Goal: Download file/media

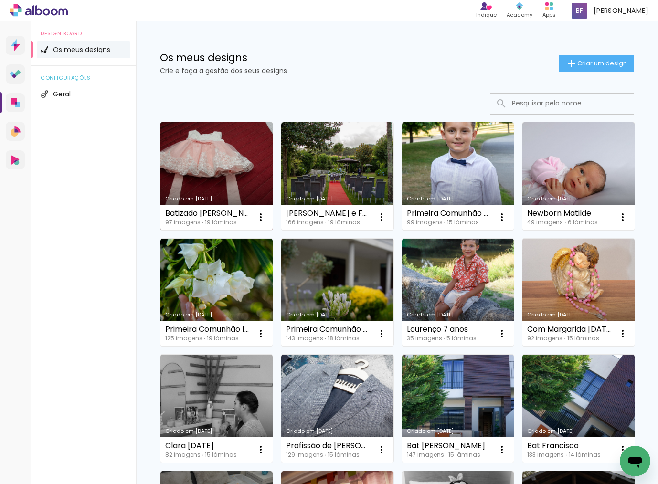
click at [209, 174] on link "Criado em [DATE]" at bounding box center [216, 176] width 112 height 108
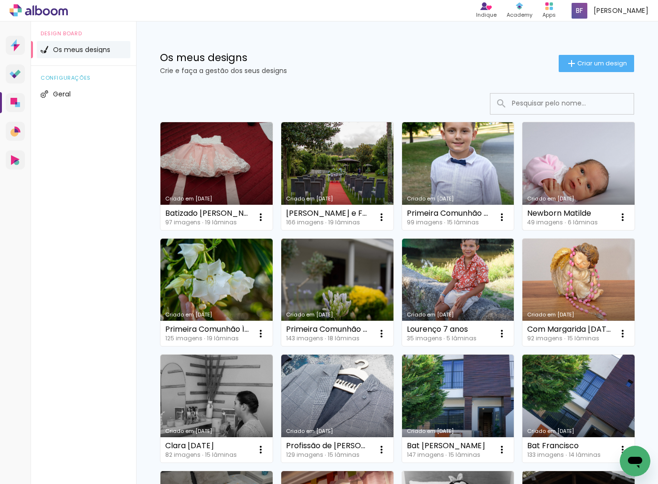
click at [558, 168] on link "Criado em [DATE]" at bounding box center [578, 176] width 112 height 108
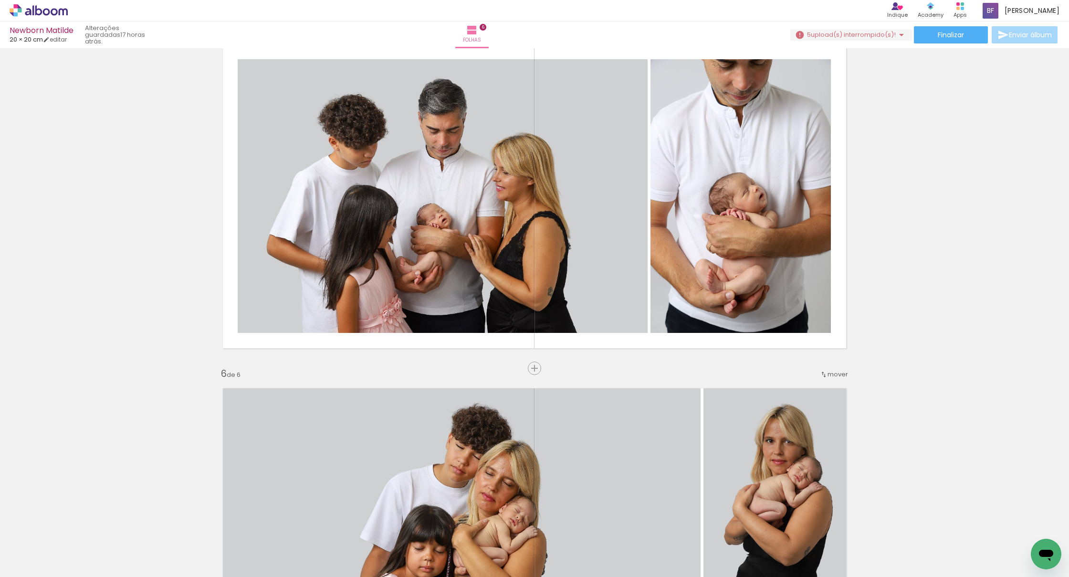
scroll to position [1415, 0]
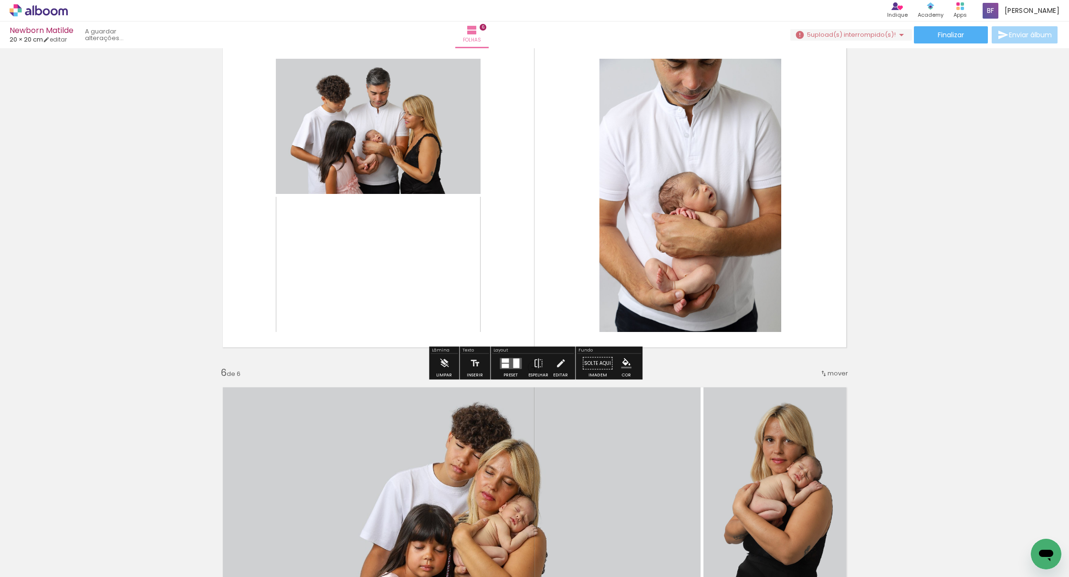
drag, startPoint x: 623, startPoint y: 549, endPoint x: 448, endPoint y: 262, distance: 336.9
click at [448, 262] on quentale-workspace at bounding box center [534, 288] width 1069 height 577
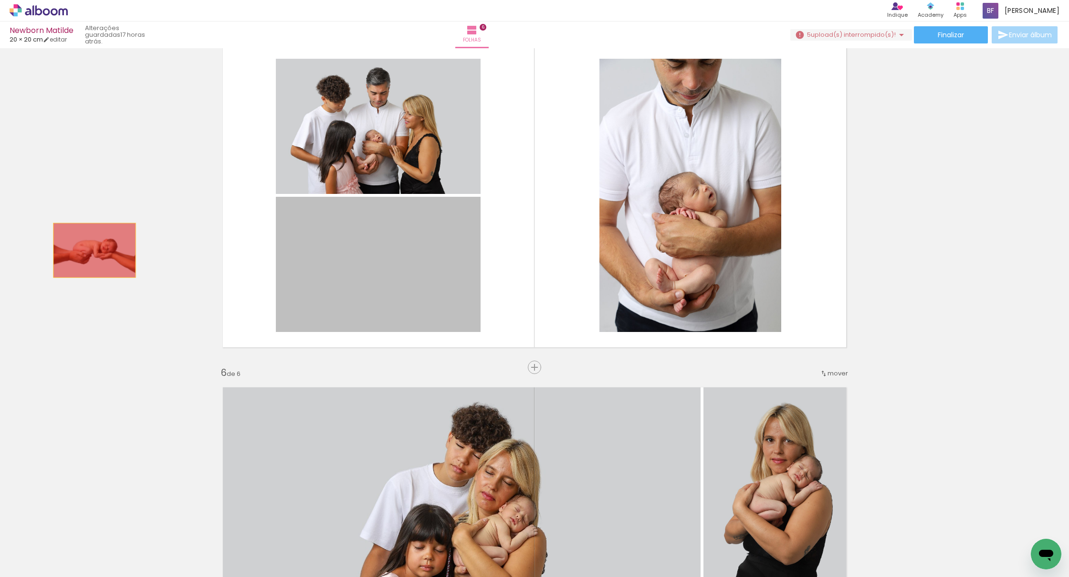
drag, startPoint x: 404, startPoint y: 262, endPoint x: 95, endPoint y: 250, distance: 309.5
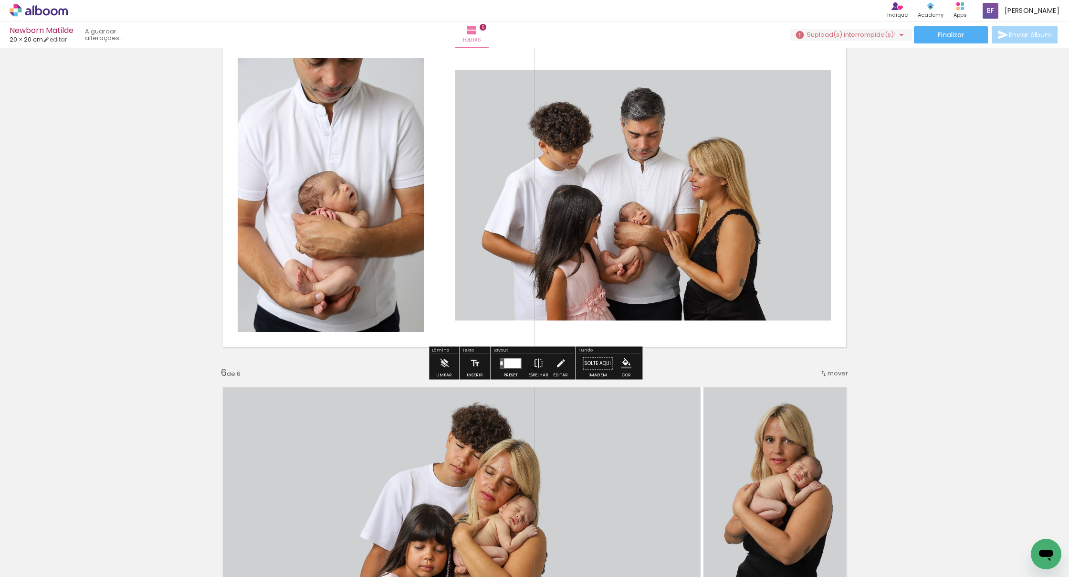
scroll to position [1416, 0]
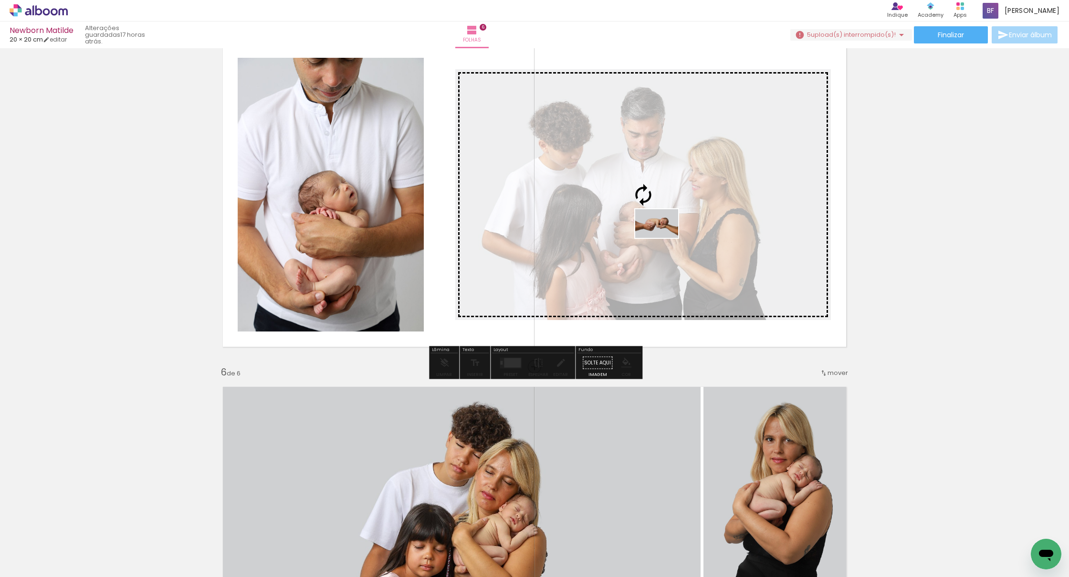
drag, startPoint x: 622, startPoint y: 548, endPoint x: 664, endPoint y: 238, distance: 313.0
click at [657, 238] on quentale-workspace at bounding box center [534, 288] width 1069 height 577
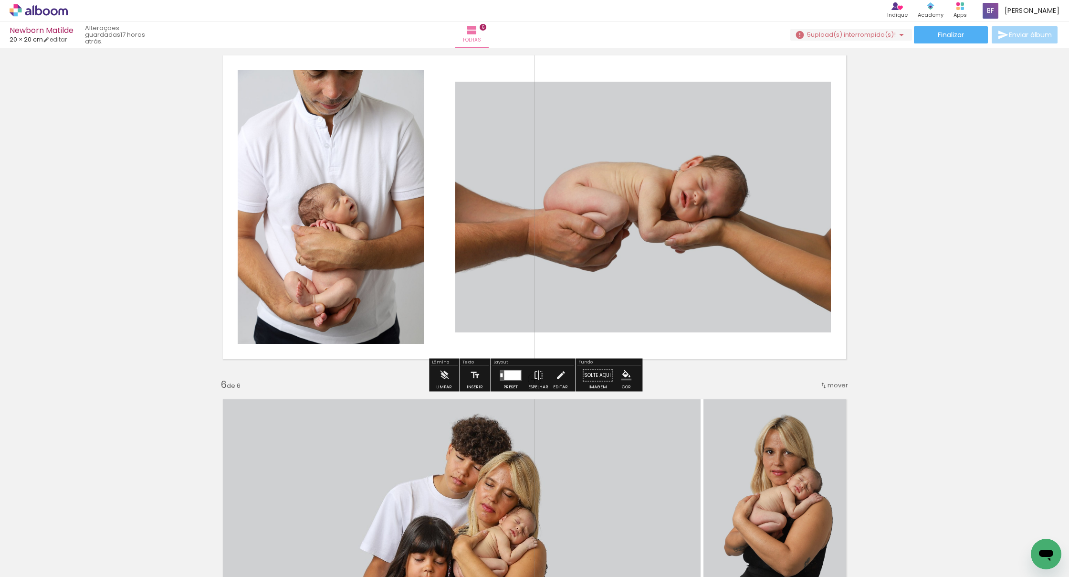
scroll to position [1386, 0]
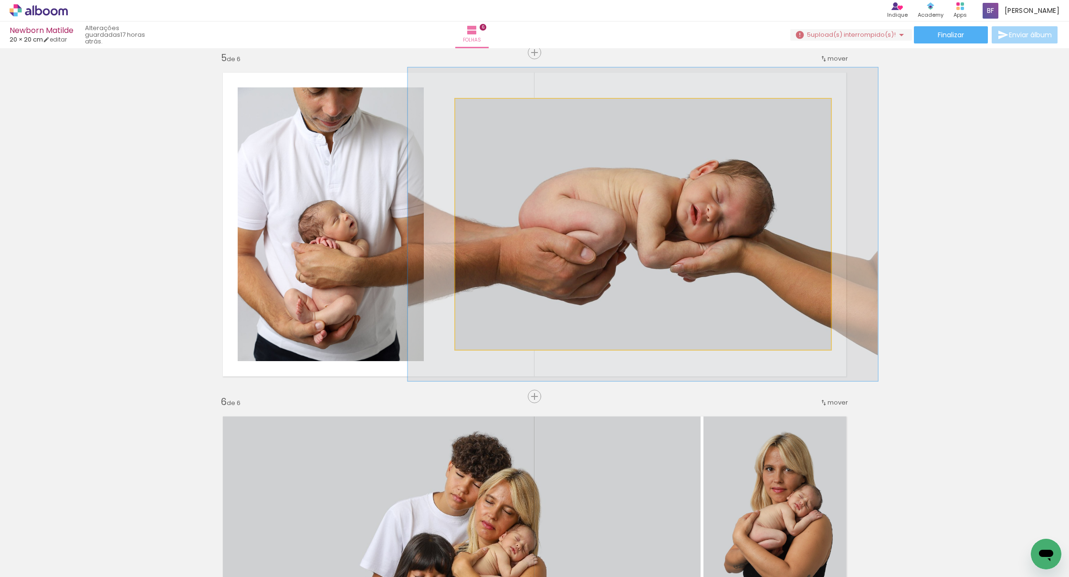
drag, startPoint x: 483, startPoint y: 108, endPoint x: 490, endPoint y: 107, distance: 7.2
type paper-slider "125"
click at [490, 107] on div at bounding box center [485, 108] width 15 height 15
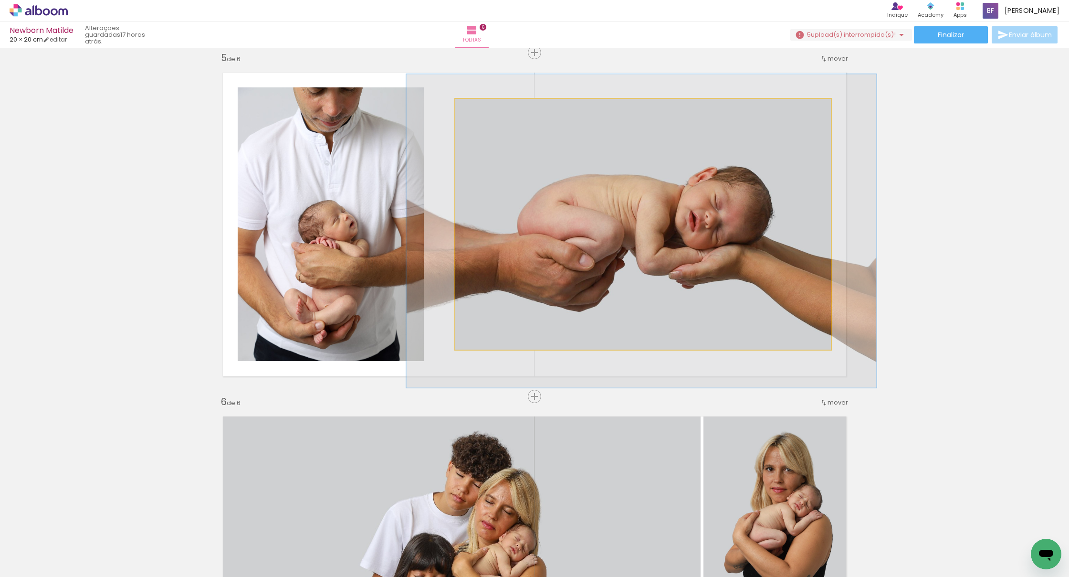
drag, startPoint x: 589, startPoint y: 185, endPoint x: 587, endPoint y: 191, distance: 5.9
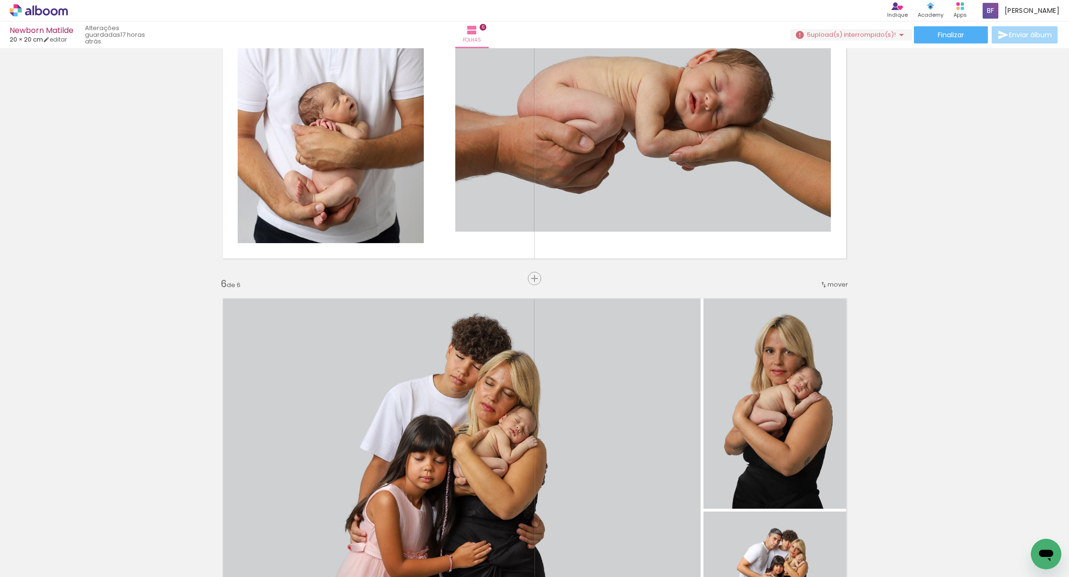
scroll to position [1487, 0]
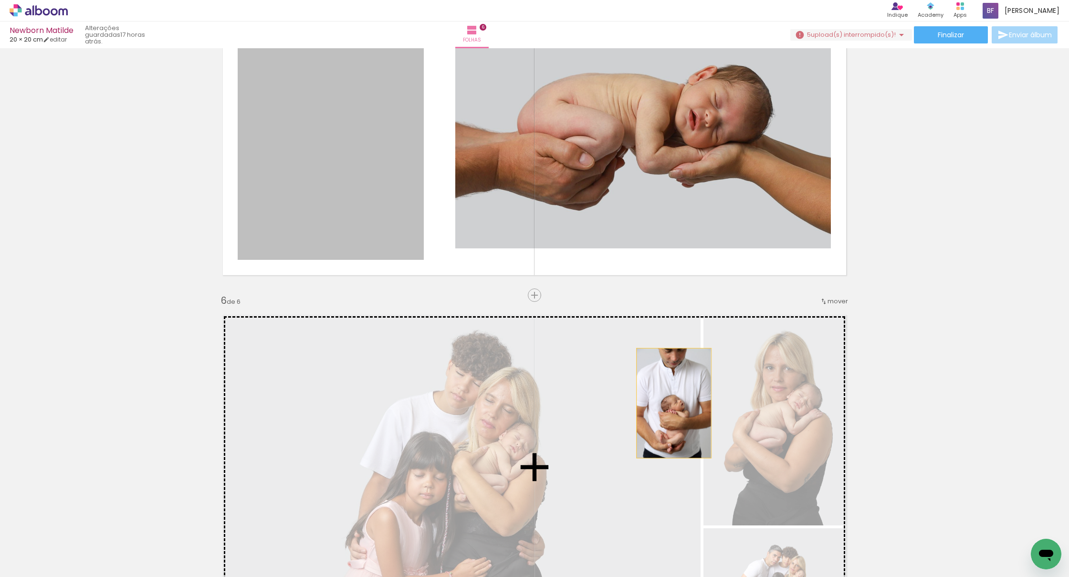
drag, startPoint x: 368, startPoint y: 205, endPoint x: 674, endPoint y: 403, distance: 364.1
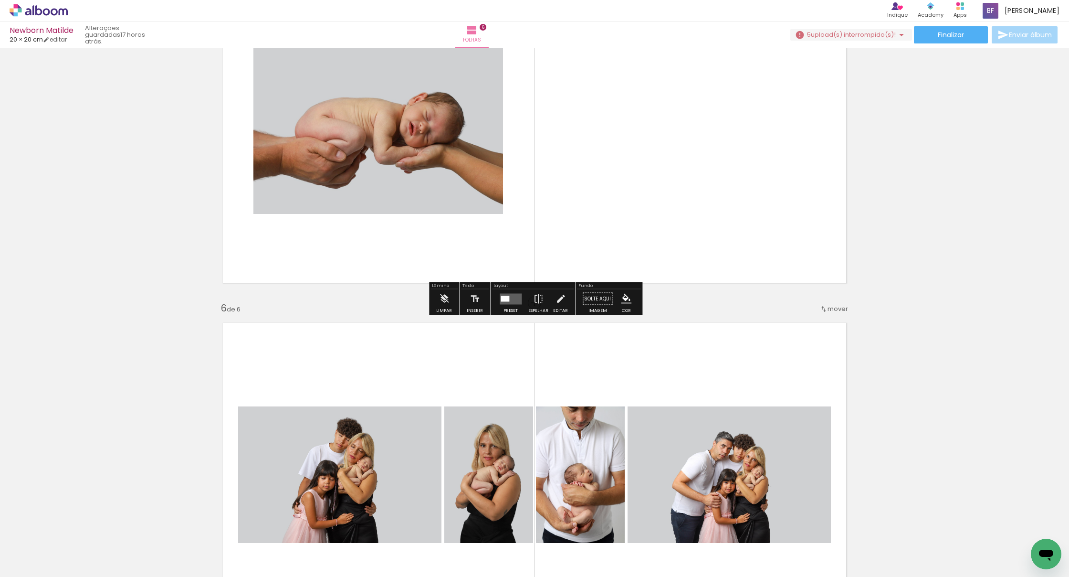
scroll to position [1480, 0]
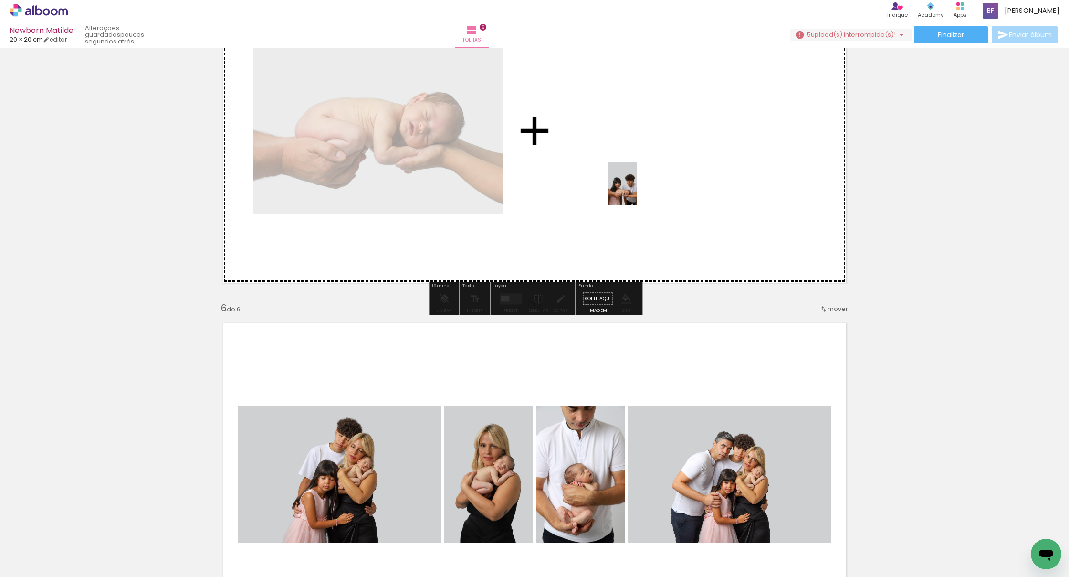
drag, startPoint x: 670, startPoint y: 546, endPoint x: 637, endPoint y: 190, distance: 356.6
click at [637, 190] on quentale-workspace at bounding box center [534, 288] width 1069 height 577
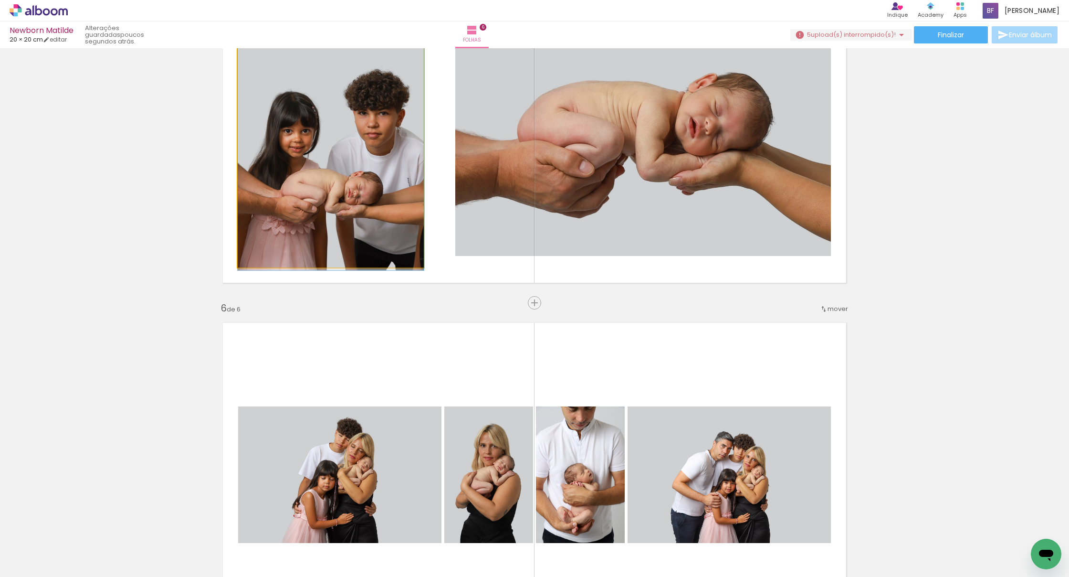
click at [290, 97] on quentale-photo at bounding box center [331, 130] width 186 height 273
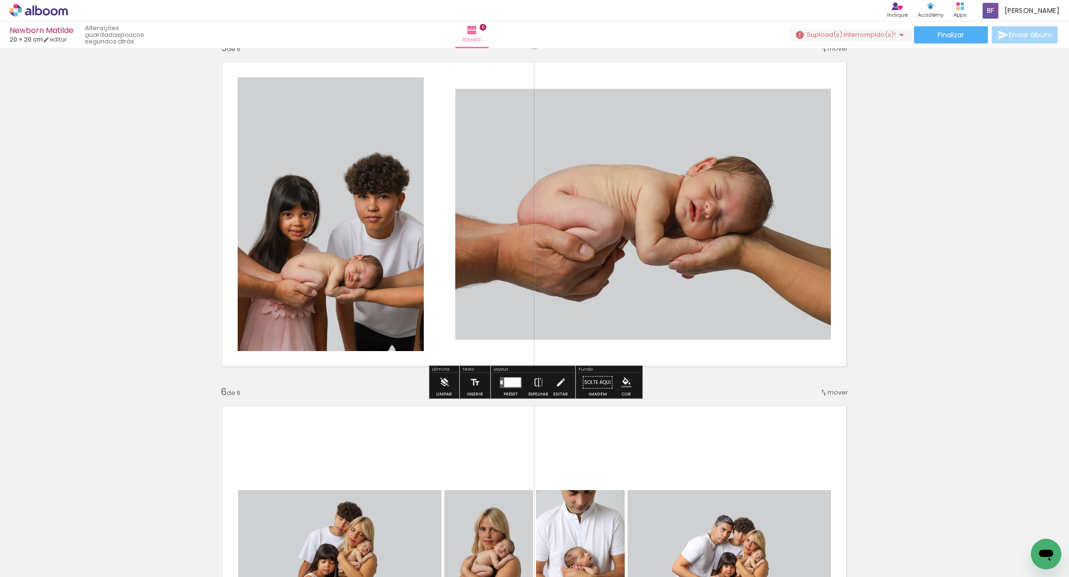
scroll to position [1393, 0]
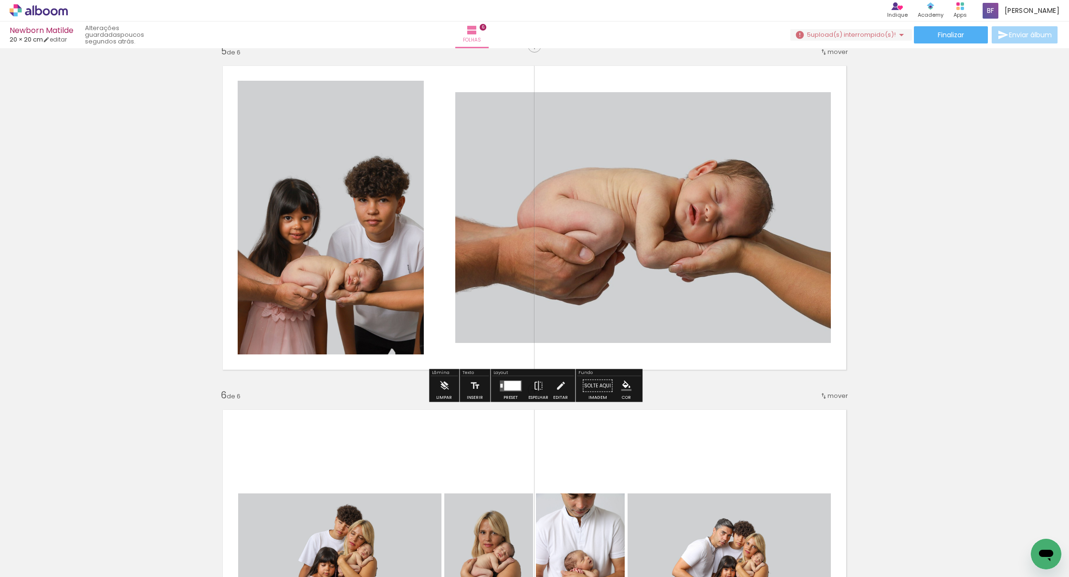
click at [0, 0] on slot "P&B" at bounding box center [0, 0] width 0 height 0
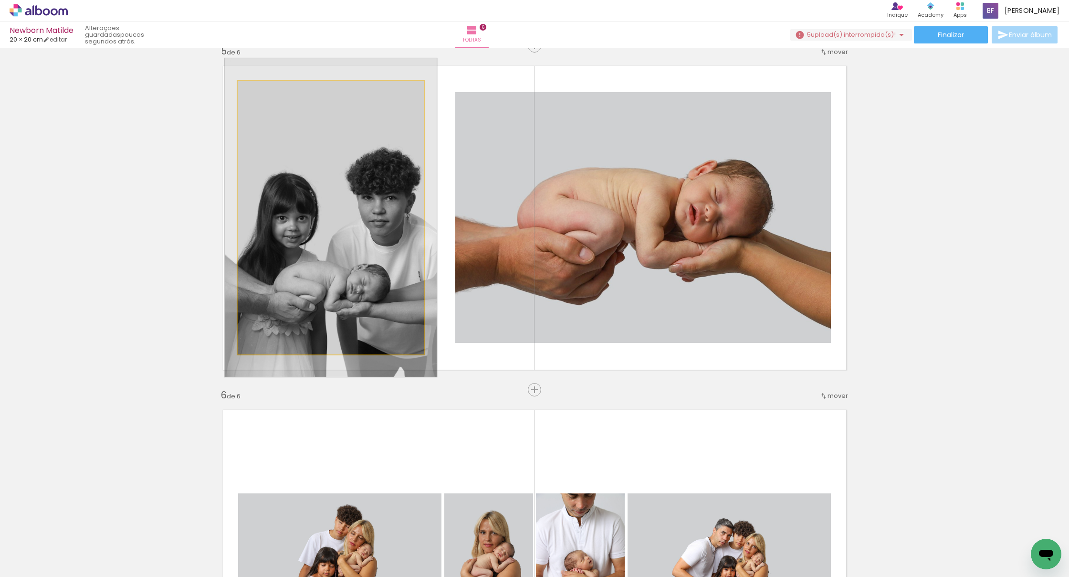
drag, startPoint x: 264, startPoint y: 91, endPoint x: 274, endPoint y: 114, distance: 25.4
type paper-slider "114"
click at [269, 91] on div at bounding box center [264, 90] width 15 height 15
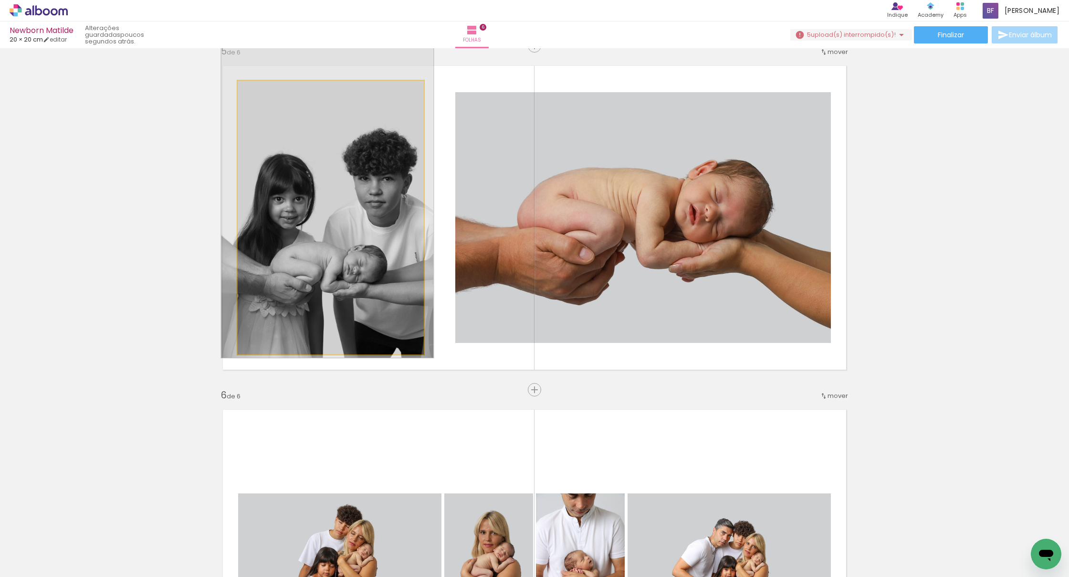
drag, startPoint x: 326, startPoint y: 214, endPoint x: 323, endPoint y: 198, distance: 16.1
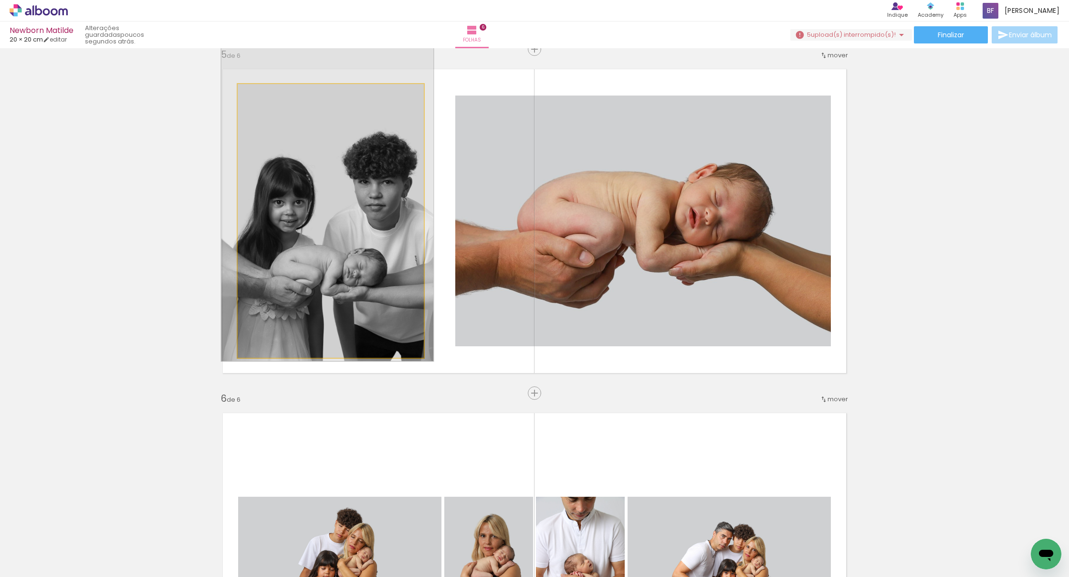
click at [321, 196] on quentale-photo at bounding box center [331, 220] width 186 height 273
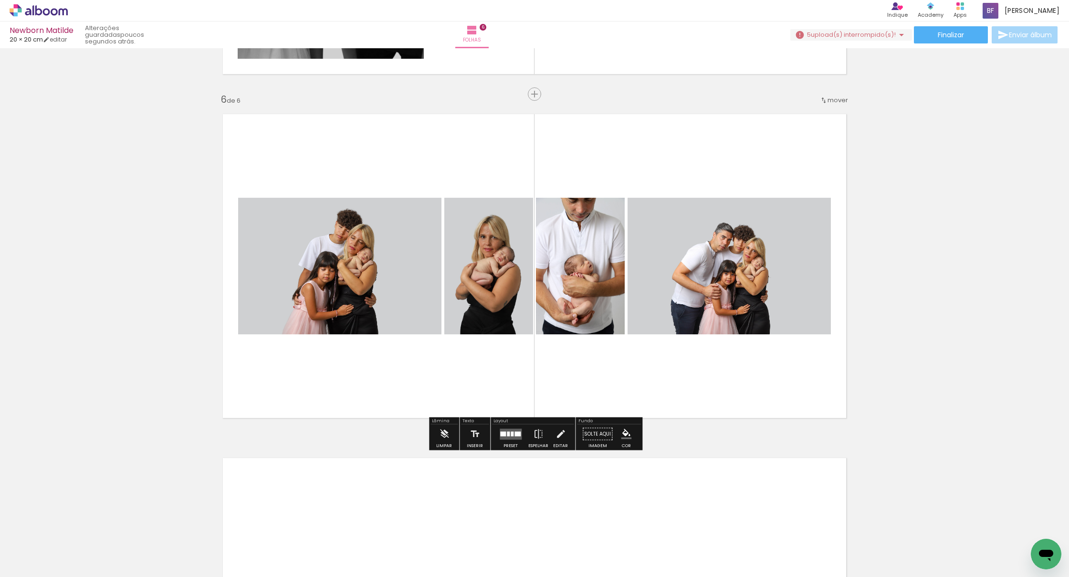
scroll to position [1702, 0]
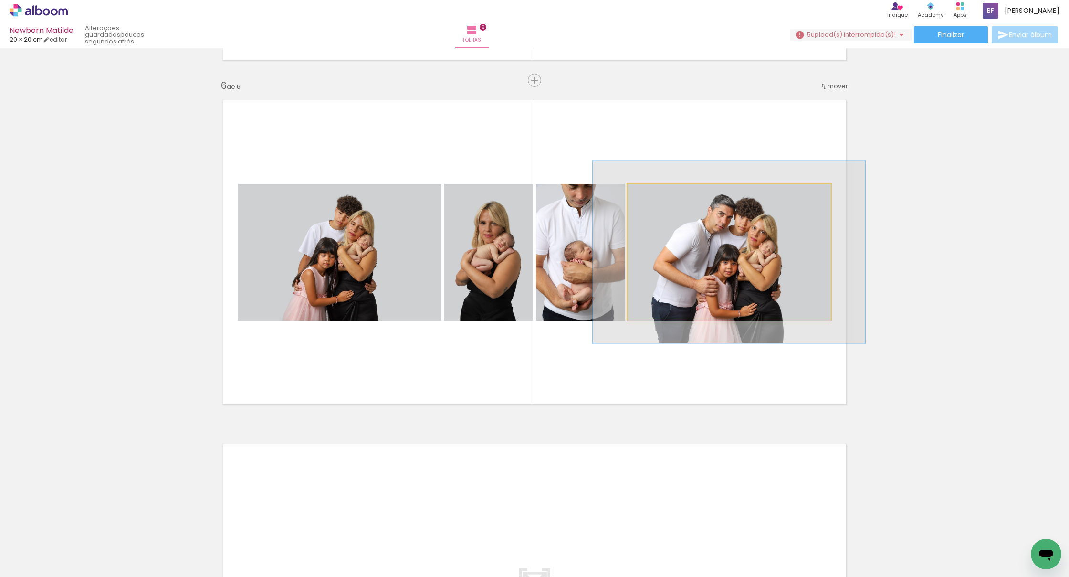
drag, startPoint x: 652, startPoint y: 194, endPoint x: 663, endPoint y: 194, distance: 11.0
type paper-slider "133"
click at [657, 194] on div at bounding box center [661, 193] width 9 height 9
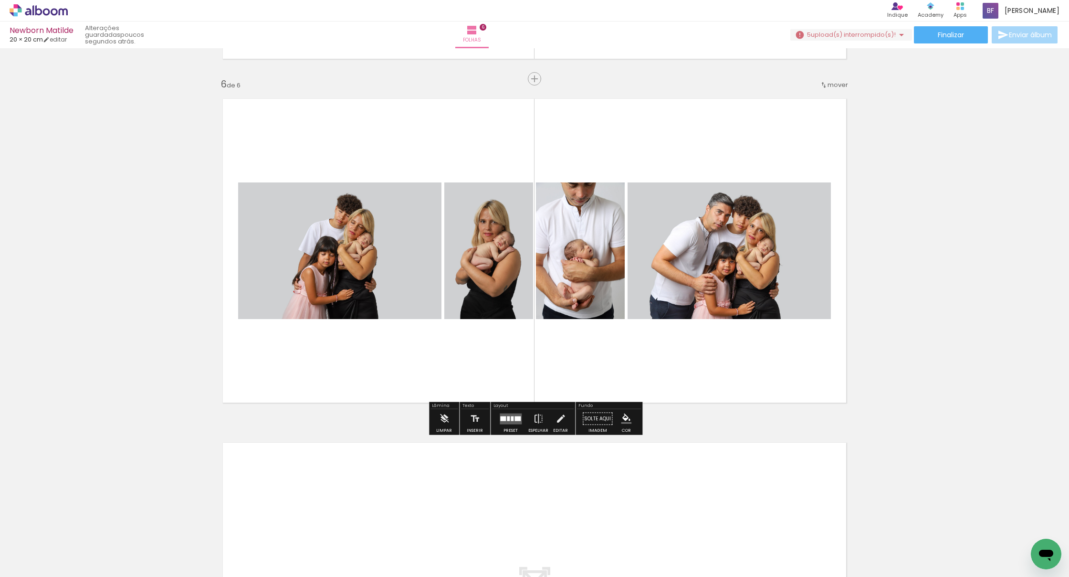
scroll to position [1703, 0]
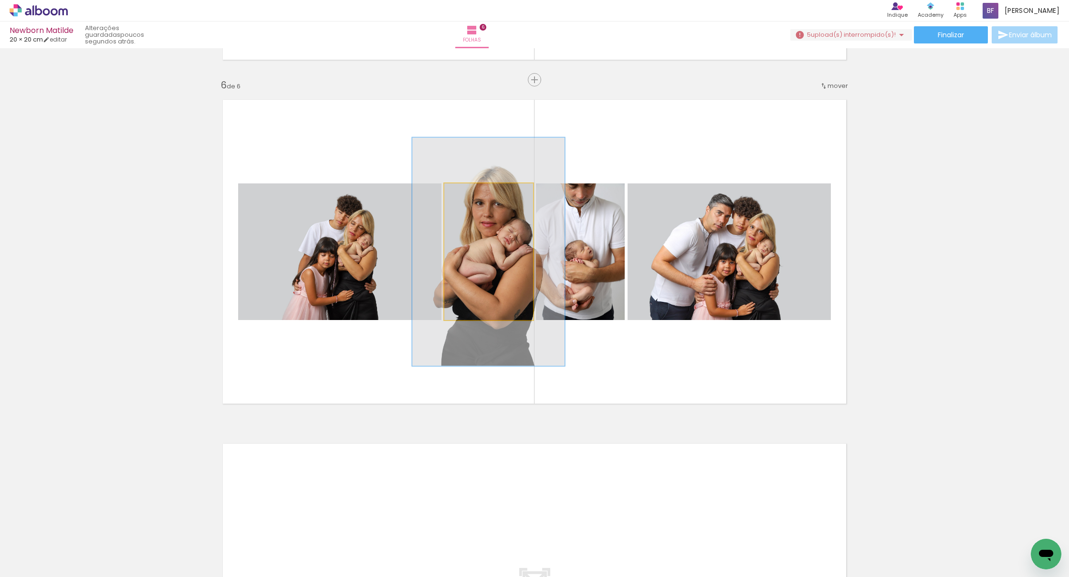
drag, startPoint x: 473, startPoint y: 195, endPoint x: 494, endPoint y: 194, distance: 20.6
type paper-slider "167"
click at [494, 194] on div at bounding box center [488, 193] width 15 height 15
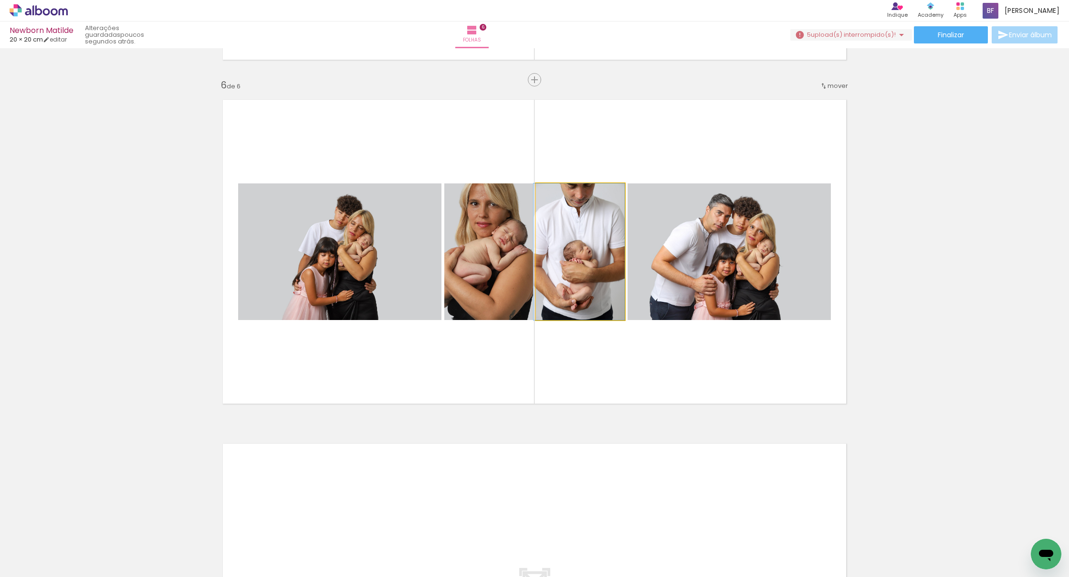
drag, startPoint x: 582, startPoint y: 258, endPoint x: 580, endPoint y: 266, distance: 8.7
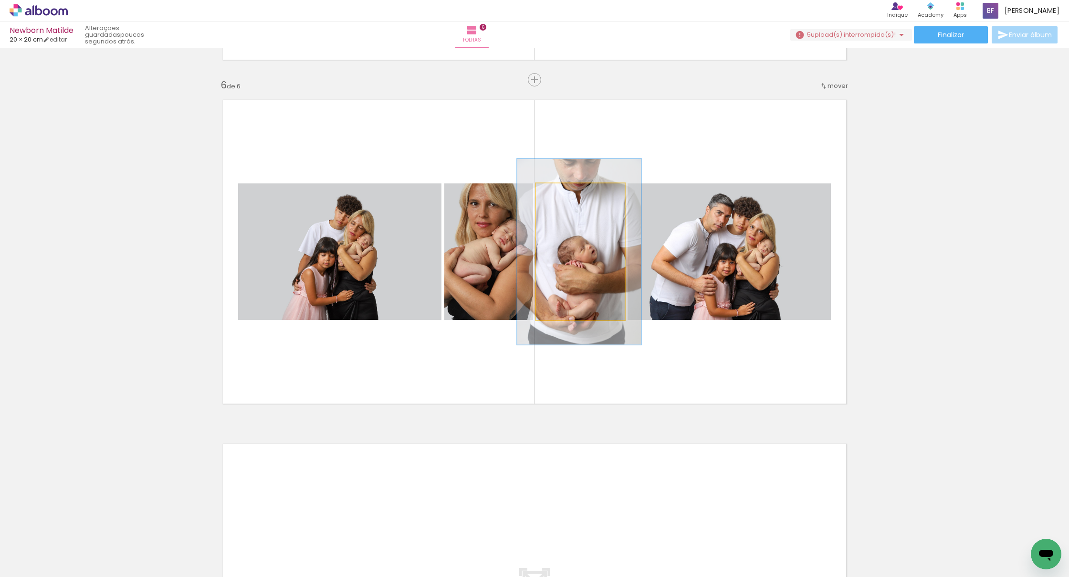
drag, startPoint x: 564, startPoint y: 194, endPoint x: 570, endPoint y: 218, distance: 25.2
type paper-slider "136"
click at [573, 193] on div at bounding box center [570, 193] width 9 height 9
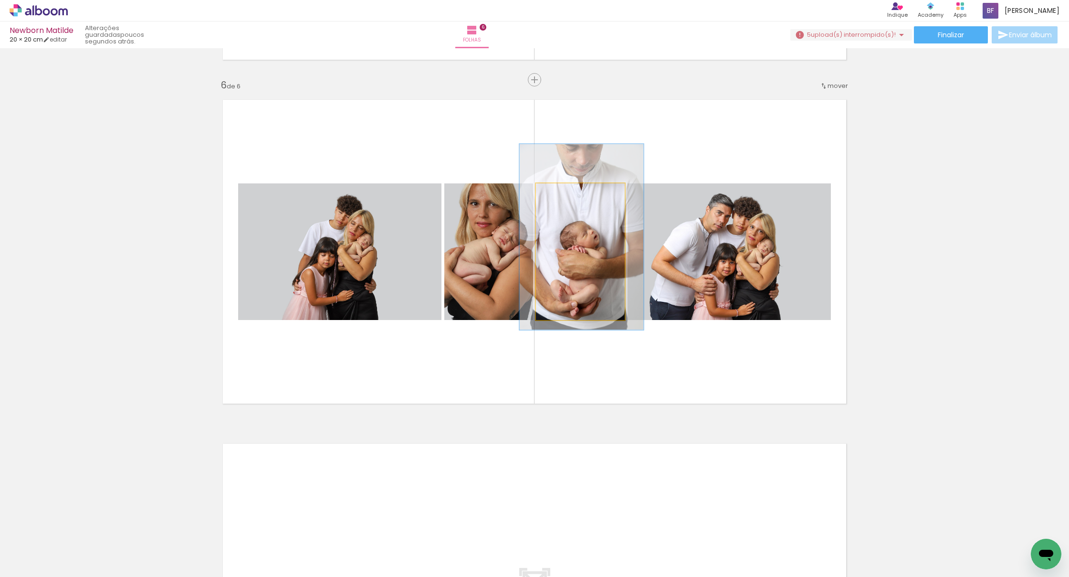
drag, startPoint x: 584, startPoint y: 254, endPoint x: 587, endPoint y: 239, distance: 15.0
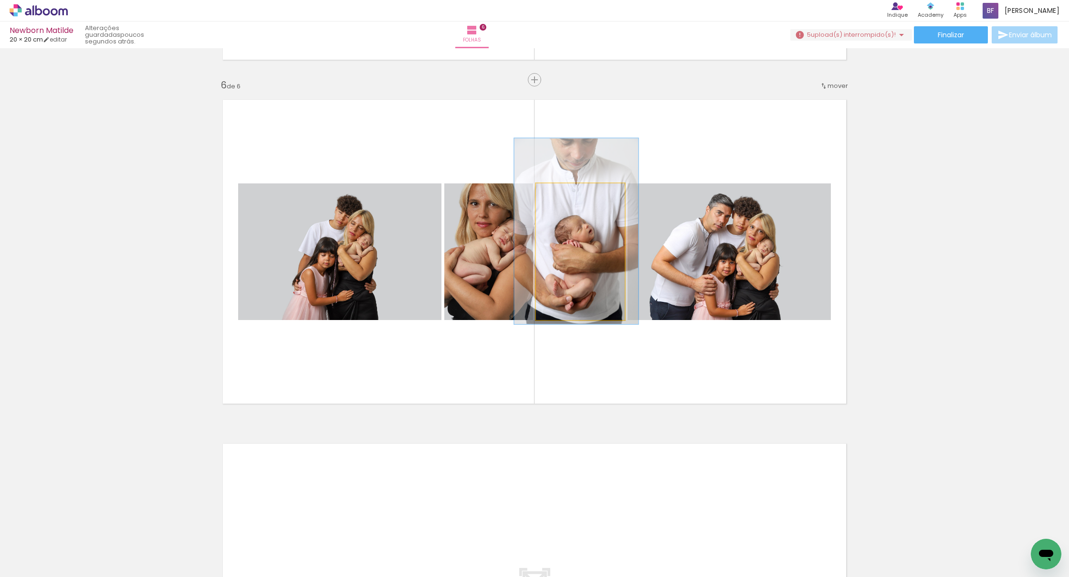
drag, startPoint x: 589, startPoint y: 265, endPoint x: 585, endPoint y: 260, distance: 6.7
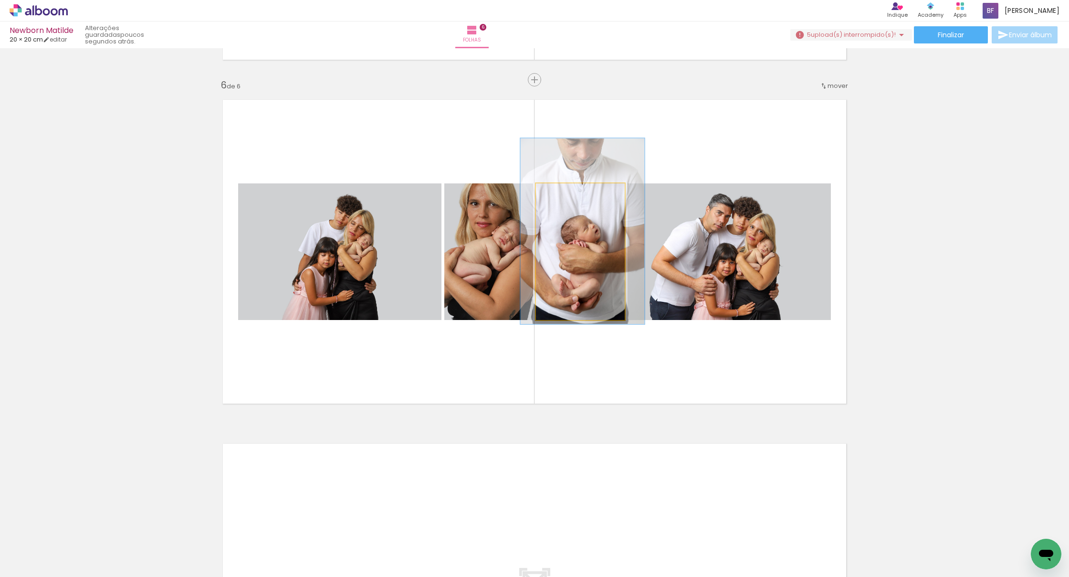
drag, startPoint x: 575, startPoint y: 293, endPoint x: 581, endPoint y: 293, distance: 5.7
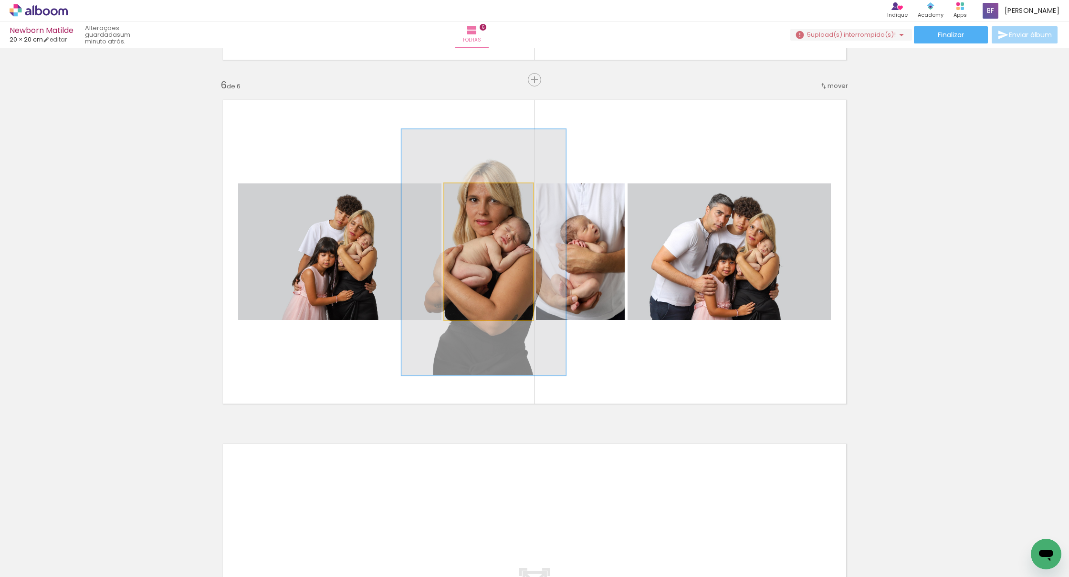
type paper-slider "180"
click at [499, 194] on div at bounding box center [496, 193] width 9 height 9
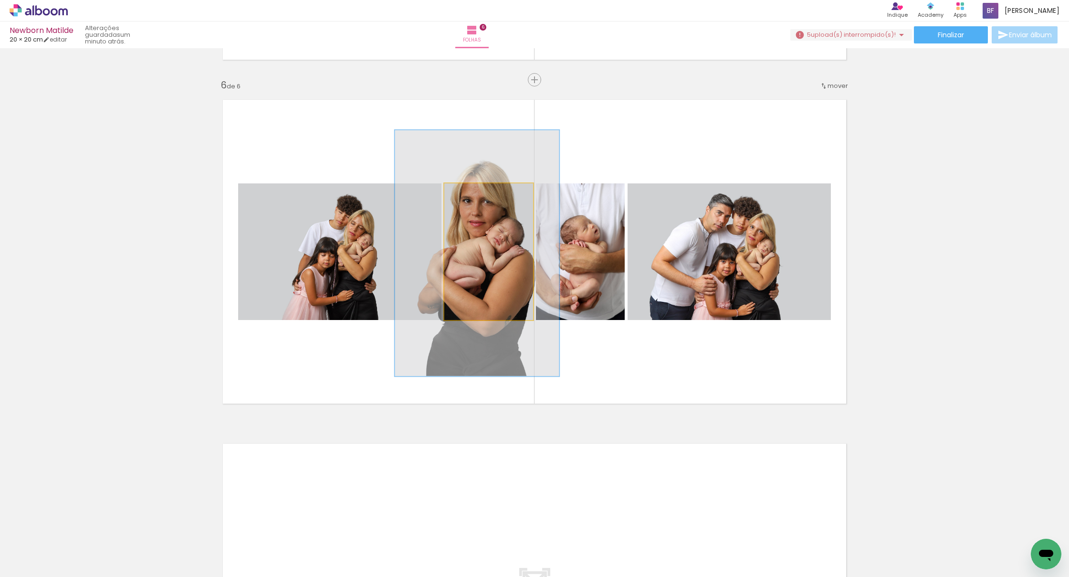
click at [484, 252] on div at bounding box center [477, 253] width 164 height 246
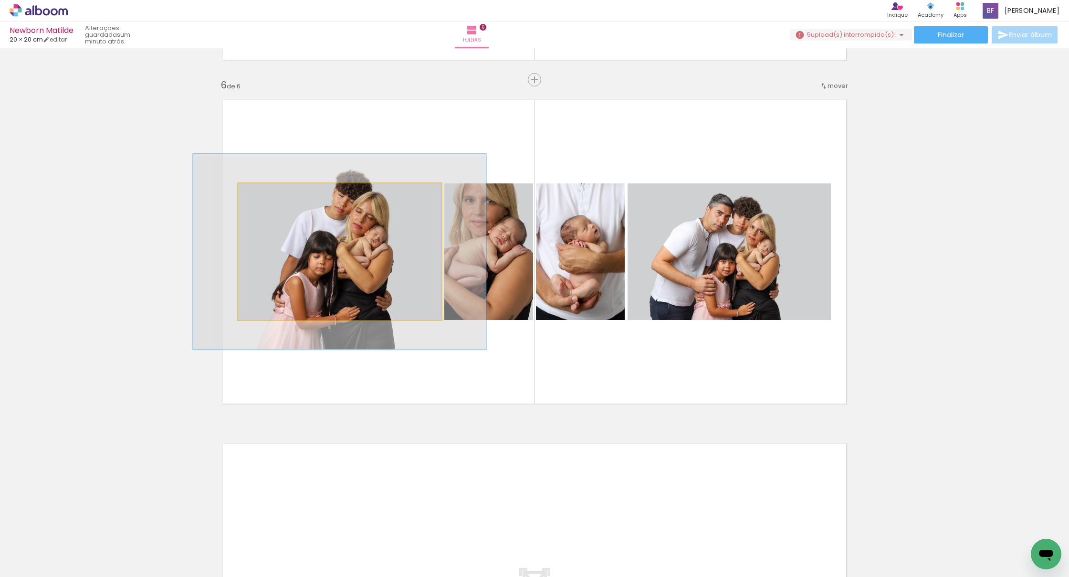
drag, startPoint x: 263, startPoint y: 193, endPoint x: 270, endPoint y: 200, distance: 10.8
click at [274, 195] on div at bounding box center [275, 193] width 9 height 9
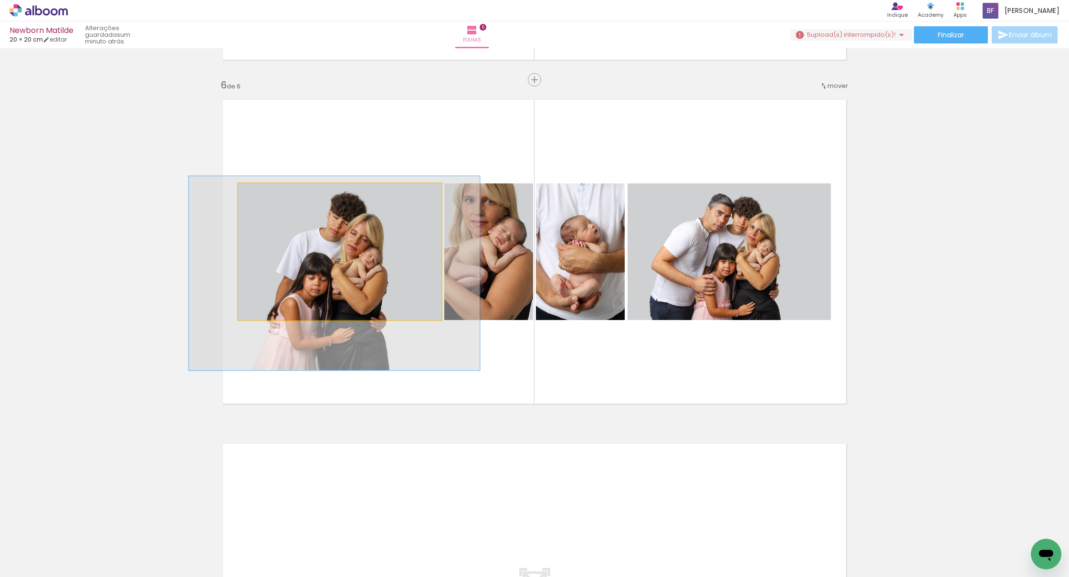
drag, startPoint x: 290, startPoint y: 261, endPoint x: 285, endPoint y: 282, distance: 21.5
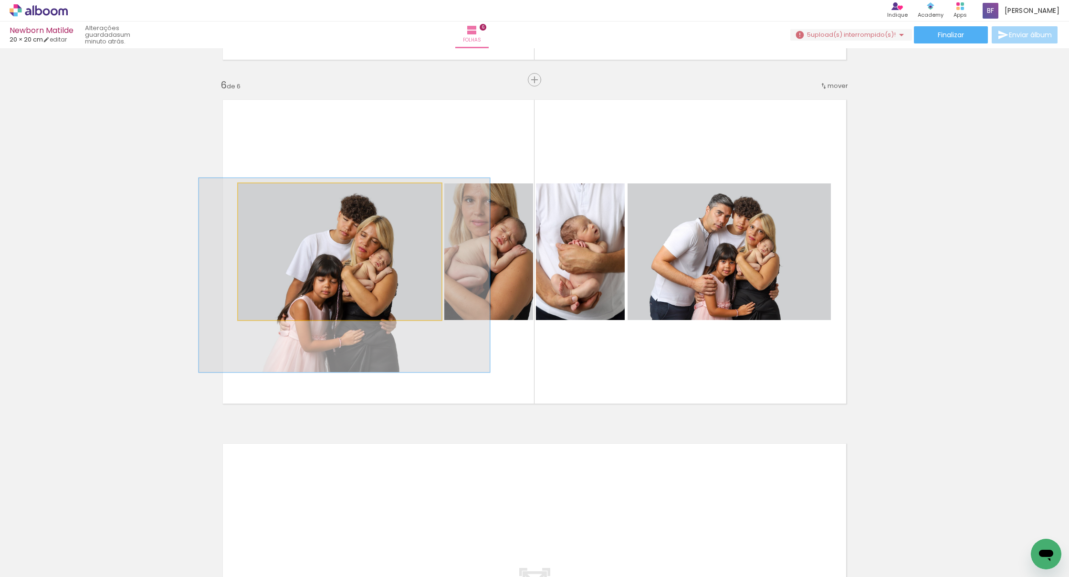
drag, startPoint x: 326, startPoint y: 291, endPoint x: 336, endPoint y: 290, distance: 9.6
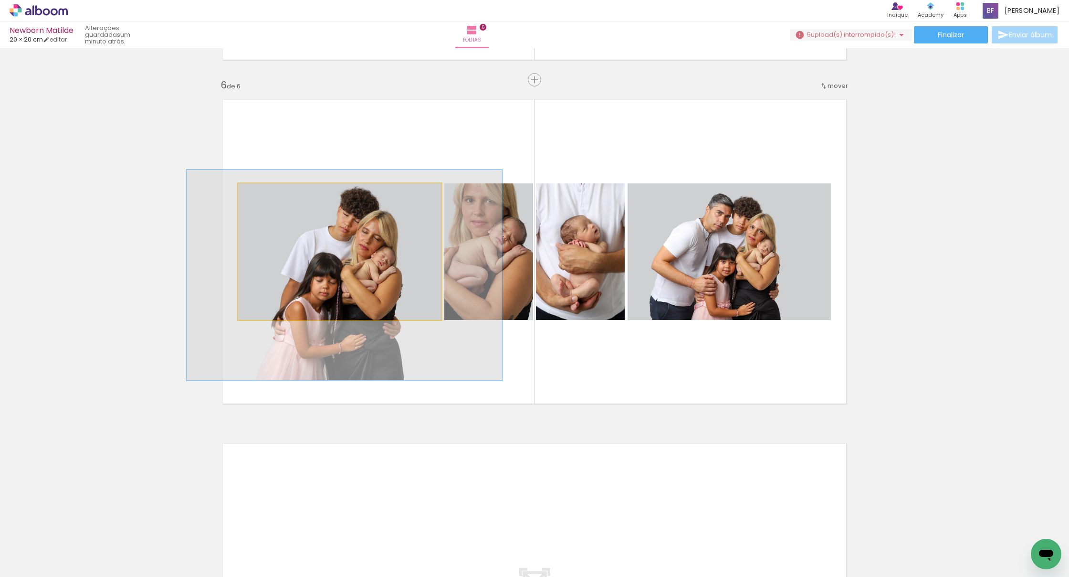
click at [284, 192] on div at bounding box center [280, 193] width 15 height 15
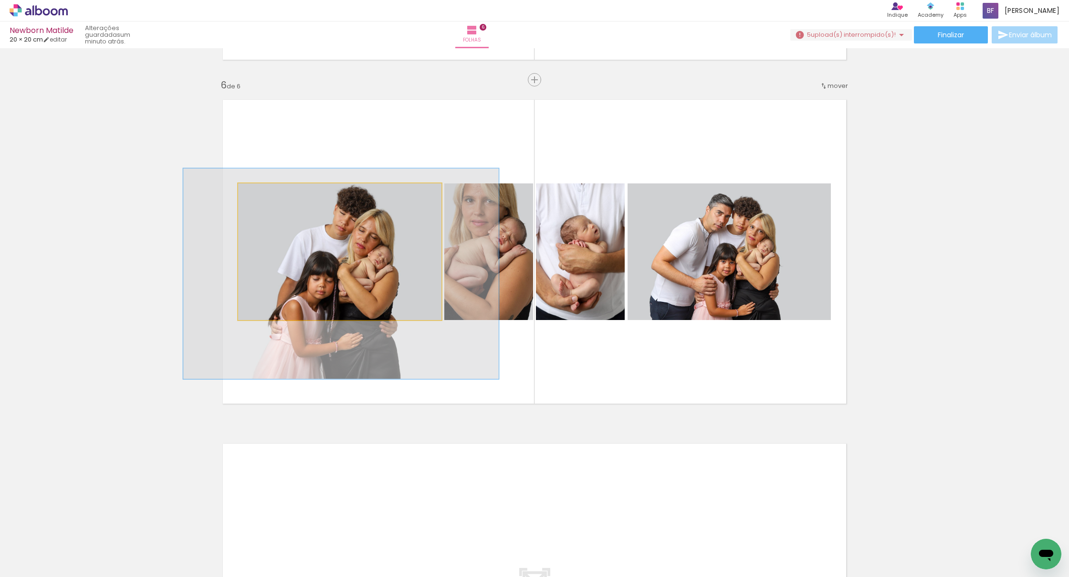
click at [351, 281] on div at bounding box center [340, 273] width 315 height 210
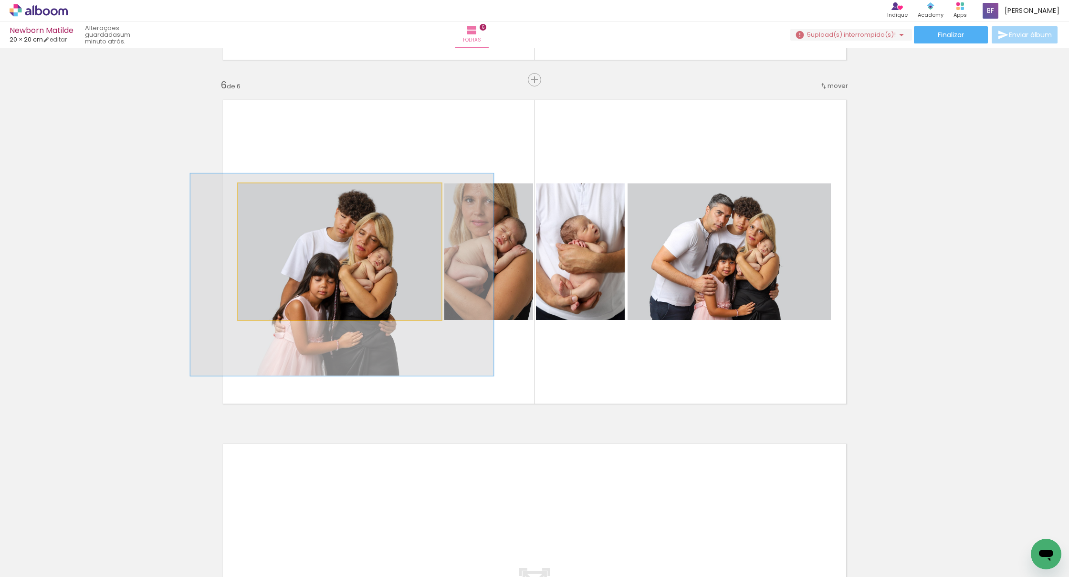
type paper-slider "149"
click at [280, 194] on div at bounding box center [278, 193] width 9 height 9
drag, startPoint x: 343, startPoint y: 261, endPoint x: 335, endPoint y: 261, distance: 8.6
click at [343, 259] on div at bounding box center [341, 271] width 305 height 203
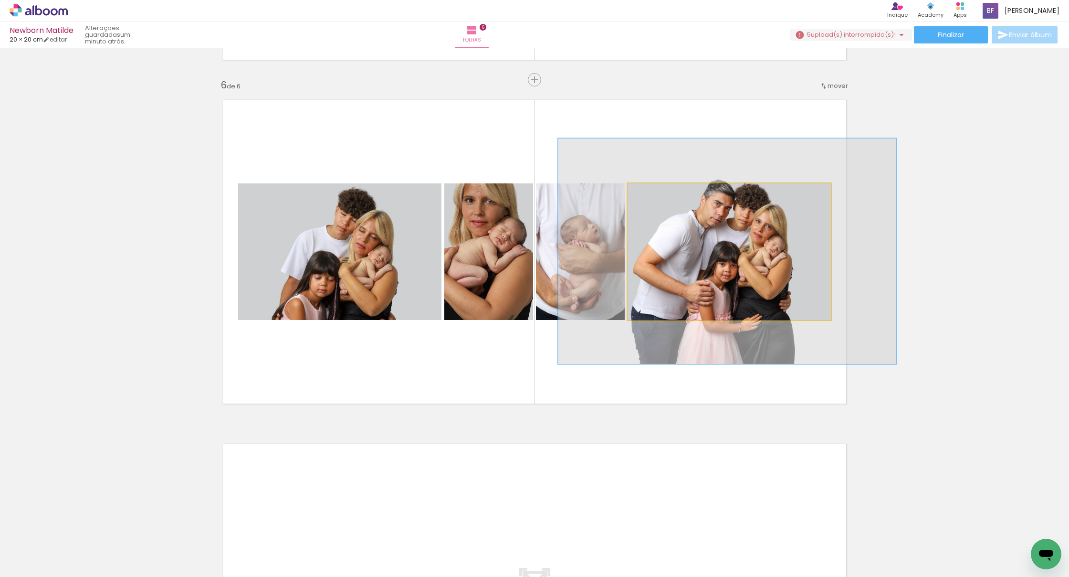
type paper-slider "164"
drag, startPoint x: 661, startPoint y: 192, endPoint x: 669, endPoint y: 208, distance: 17.9
click at [657, 192] on div at bounding box center [674, 193] width 9 height 9
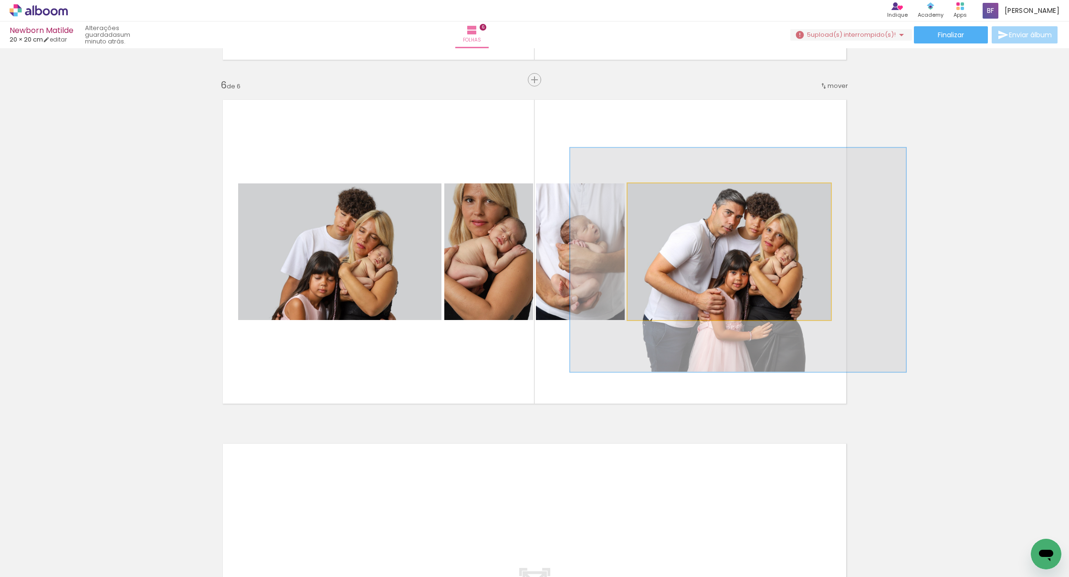
drag, startPoint x: 689, startPoint y: 240, endPoint x: 698, endPoint y: 247, distance: 11.3
click at [657, 247] on div at bounding box center [738, 259] width 336 height 224
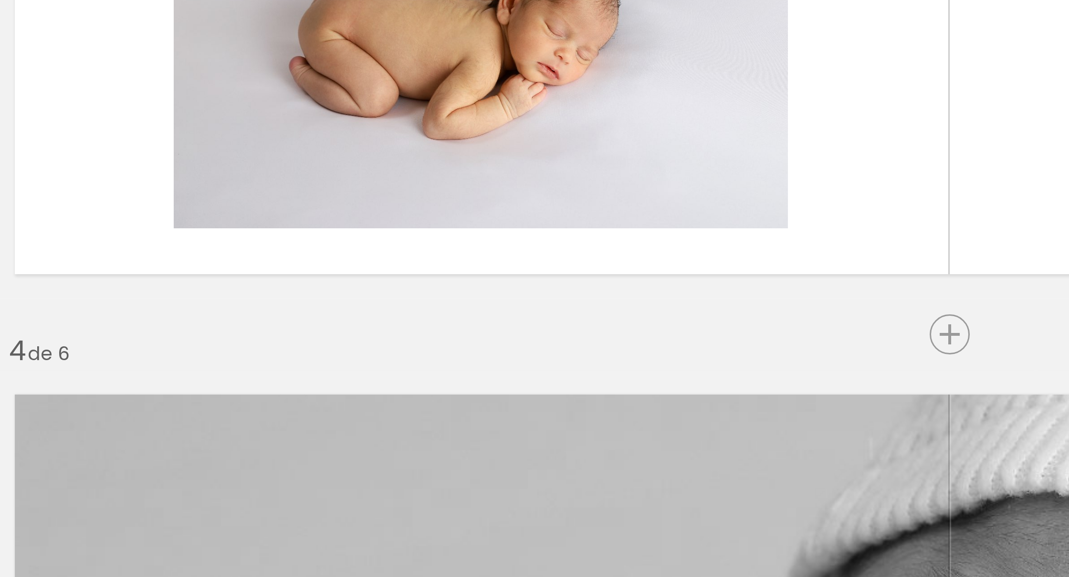
scroll to position [620, 0]
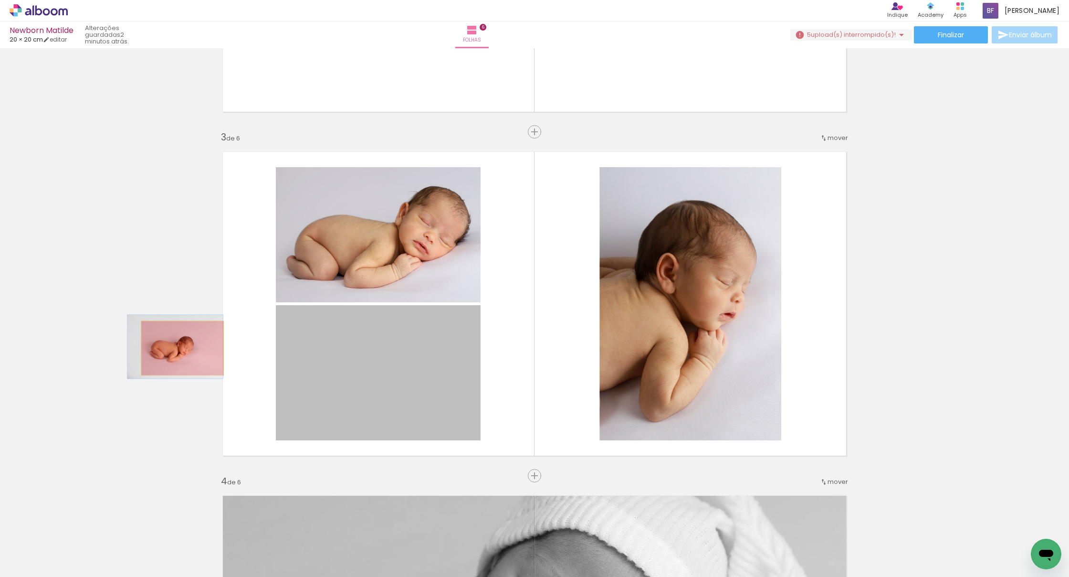
drag, startPoint x: 372, startPoint y: 364, endPoint x: 182, endPoint y: 348, distance: 190.6
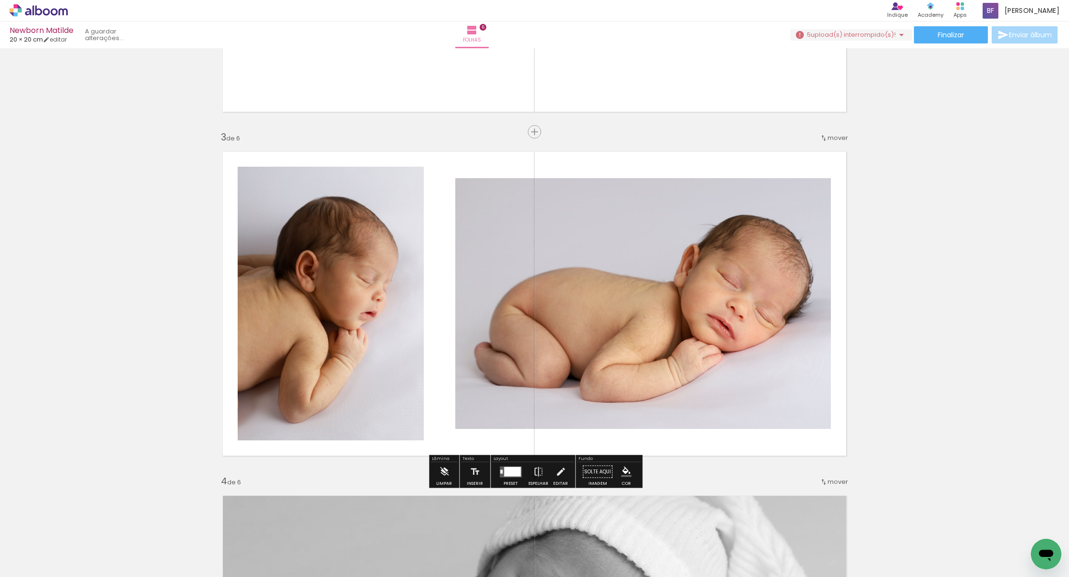
scroll to position [621, 0]
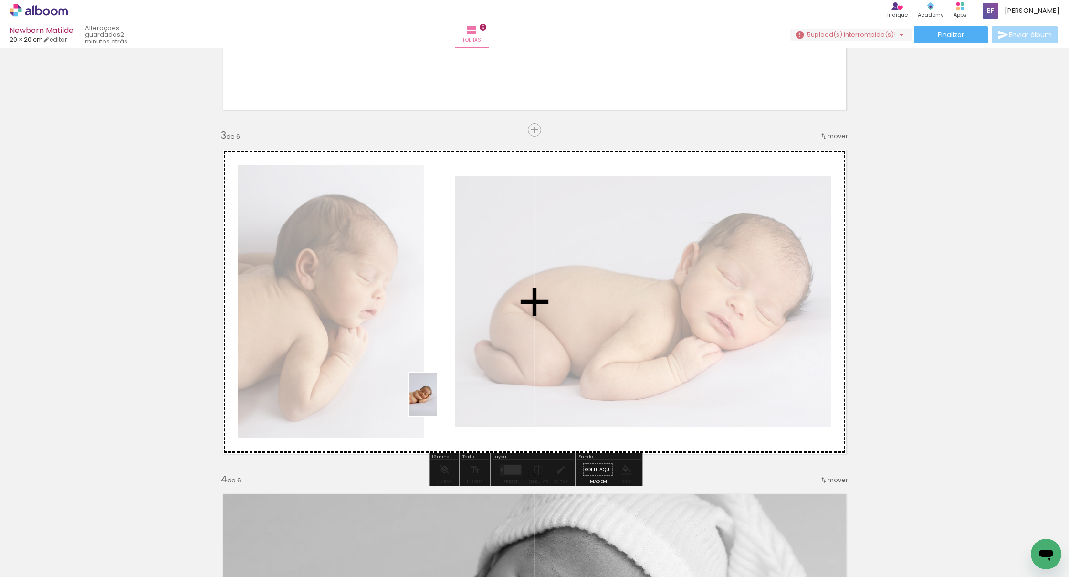
drag, startPoint x: 373, startPoint y: 472, endPoint x: 438, endPoint y: 401, distance: 95.6
click at [438, 401] on quentale-workspace at bounding box center [534, 288] width 1069 height 577
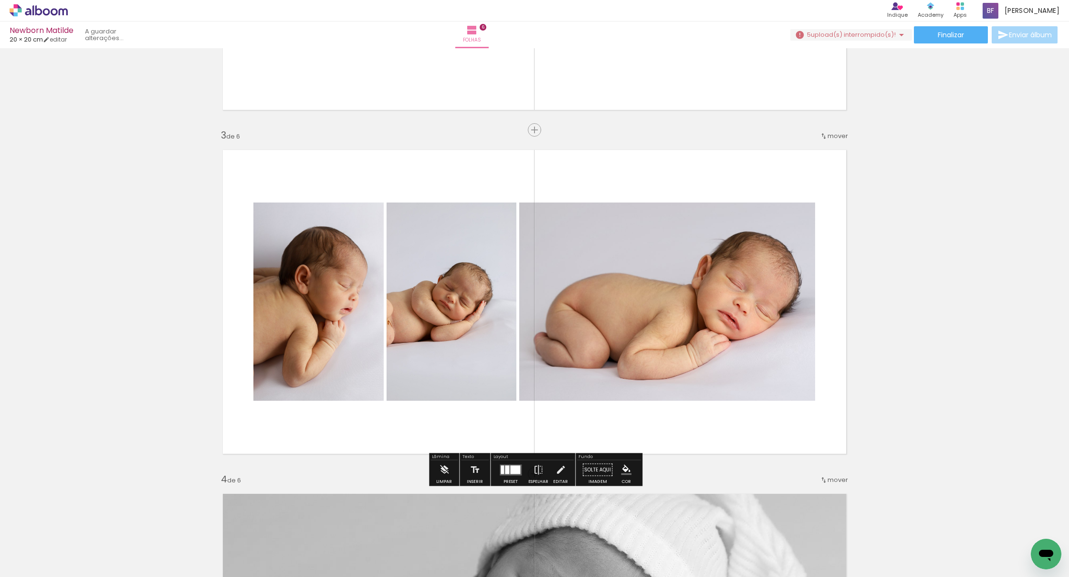
scroll to position [622, 0]
click at [510, 472] on div at bounding box center [515, 468] width 10 height 9
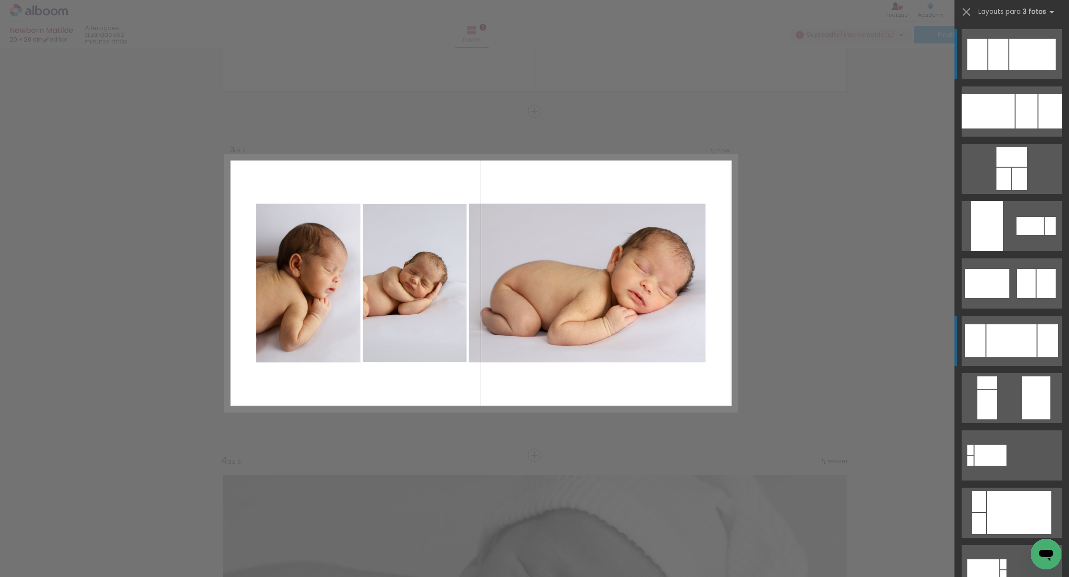
scroll to position [641, 0]
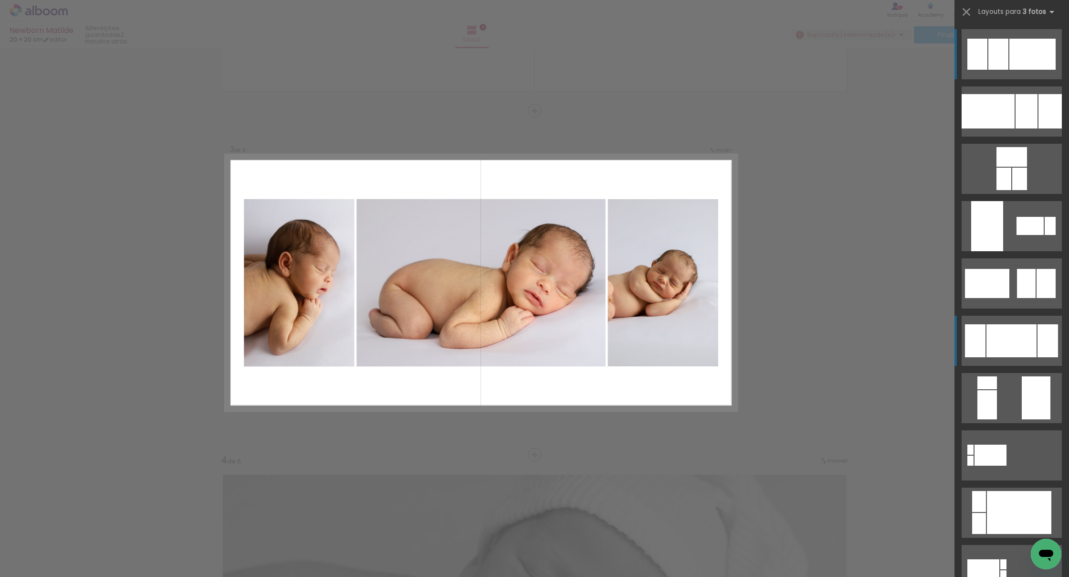
click at [657, 344] on div at bounding box center [1012, 340] width 50 height 33
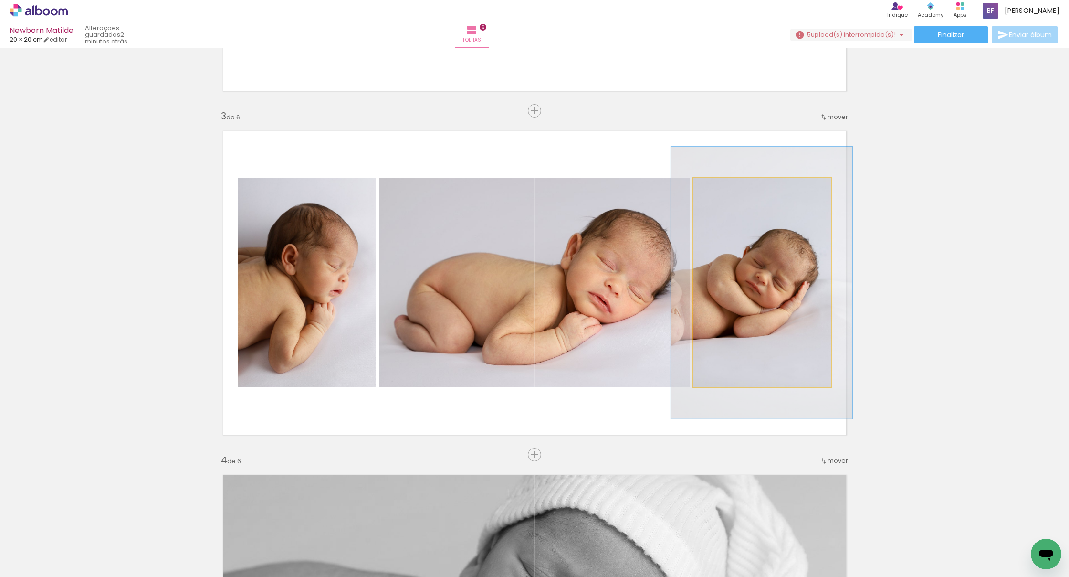
drag, startPoint x: 718, startPoint y: 189, endPoint x: 728, endPoint y: 189, distance: 10.1
type paper-slider "130"
click at [657, 189] on div at bounding box center [725, 188] width 9 height 9
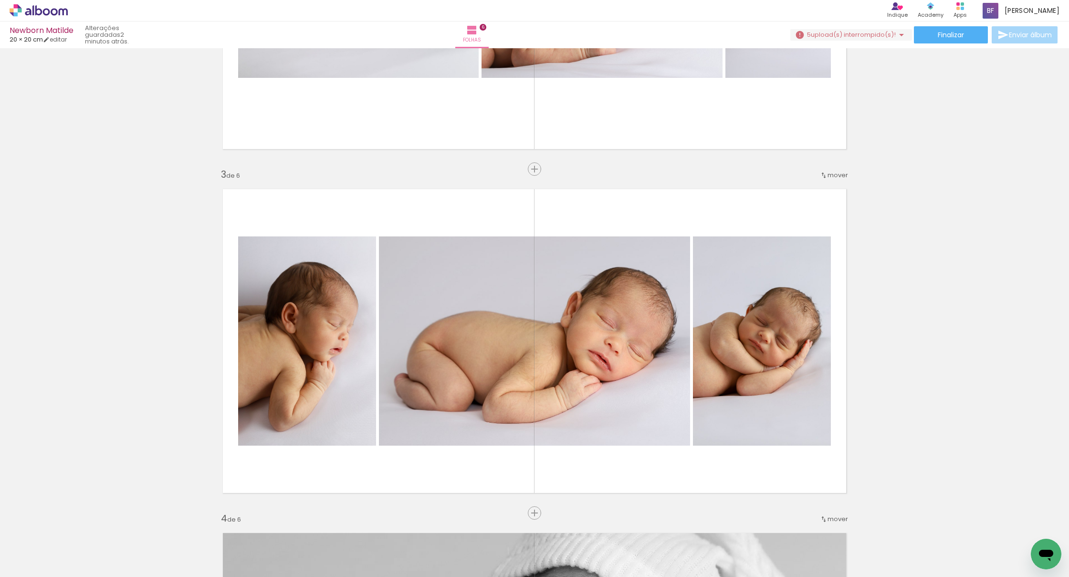
scroll to position [587, 0]
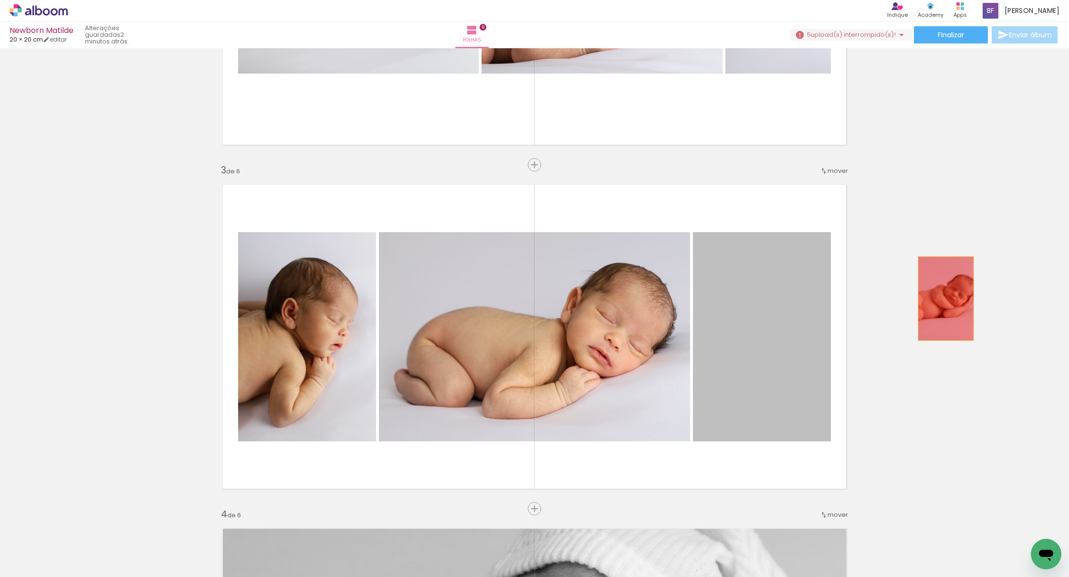
drag, startPoint x: 767, startPoint y: 308, endPoint x: 946, endPoint y: 298, distance: 179.3
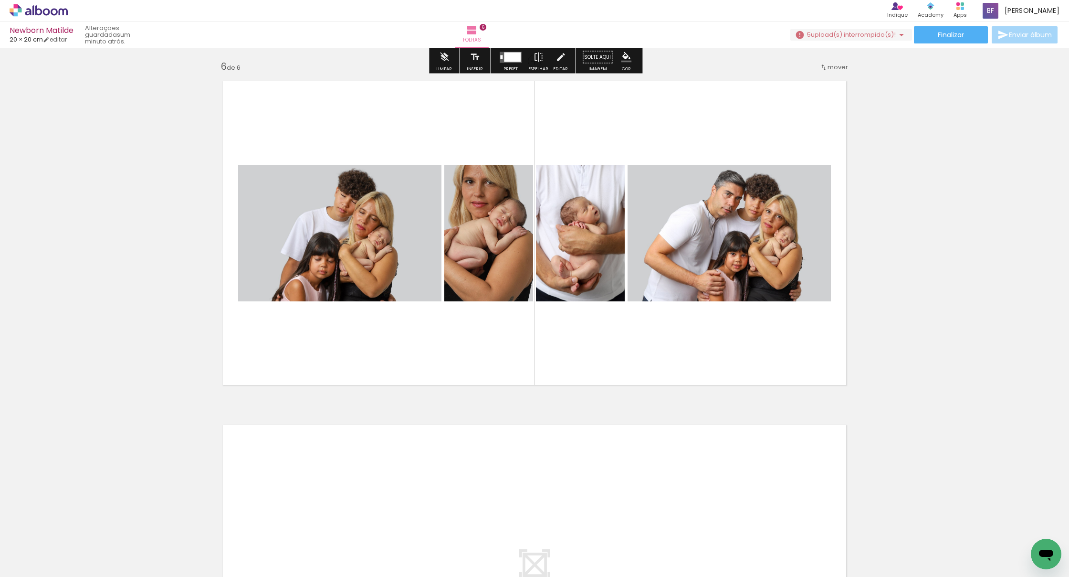
scroll to position [1723, 0]
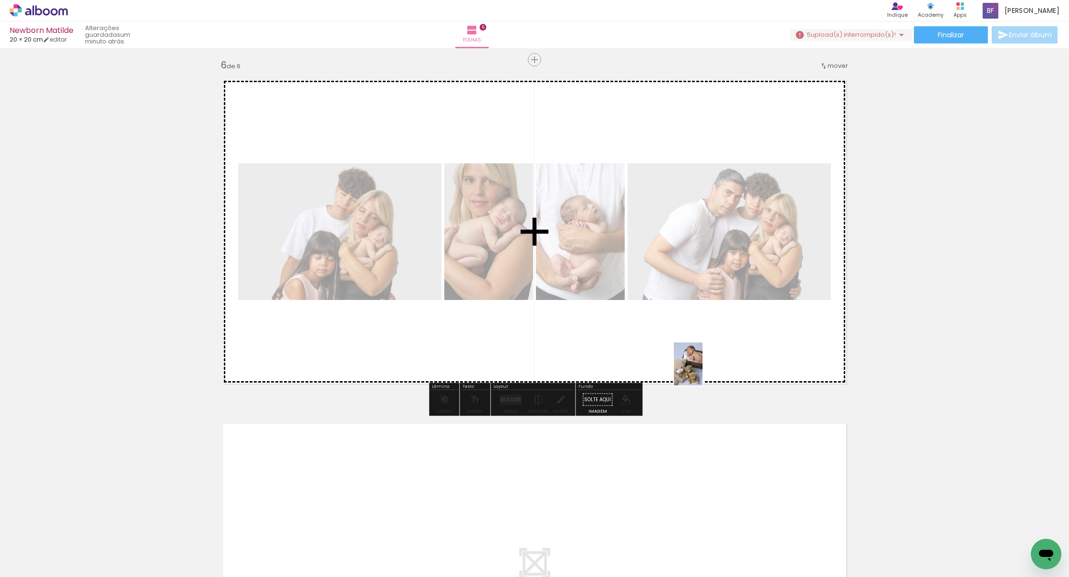
drag, startPoint x: 599, startPoint y: 522, endPoint x: 708, endPoint y: 386, distance: 174.8
click at [657, 373] on quentale-workspace at bounding box center [534, 288] width 1069 height 577
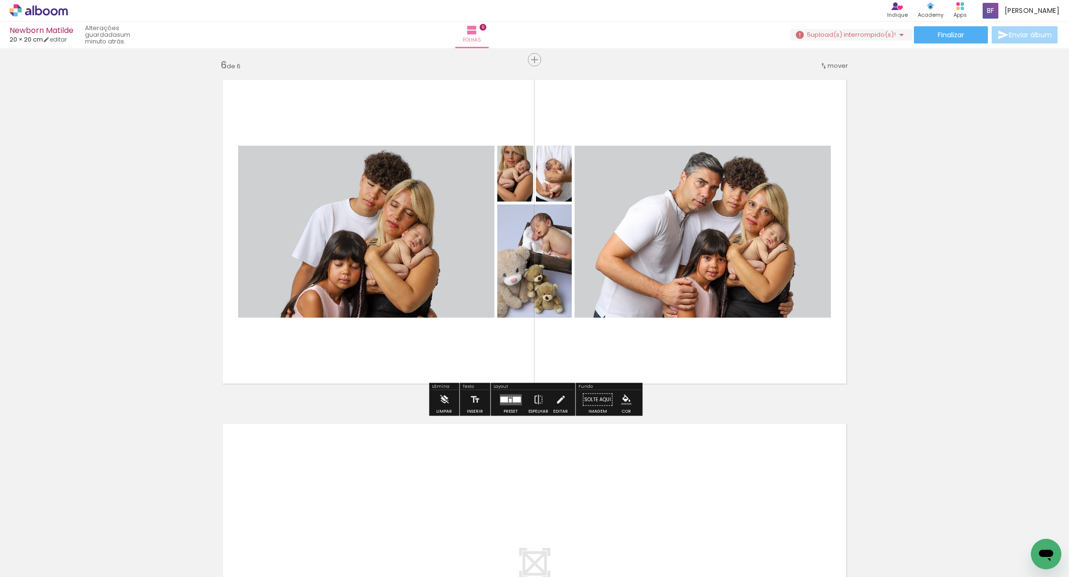
click at [513, 396] on div at bounding box center [517, 399] width 8 height 6
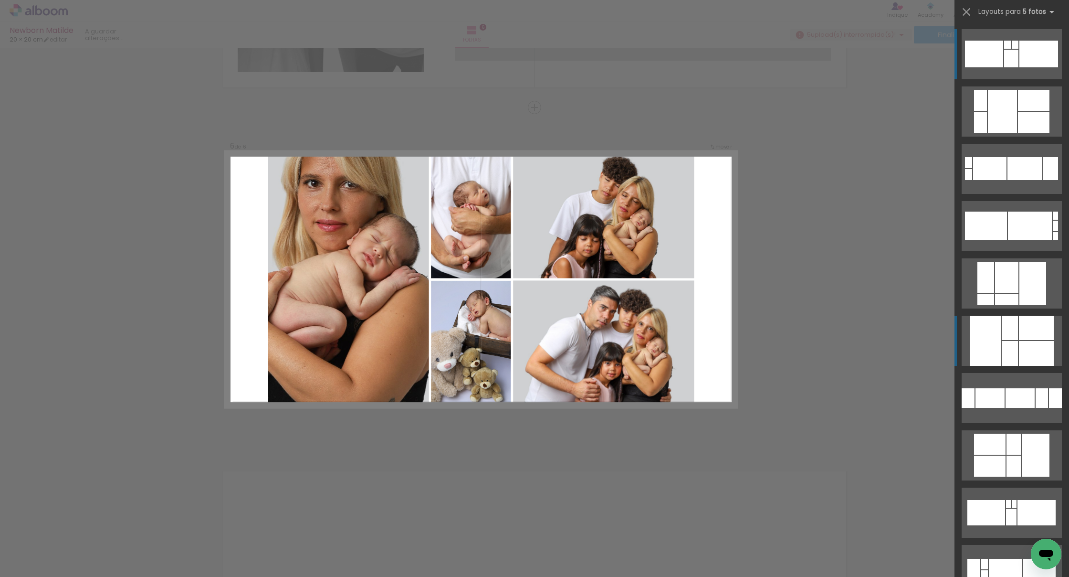
scroll to position [1671, 0]
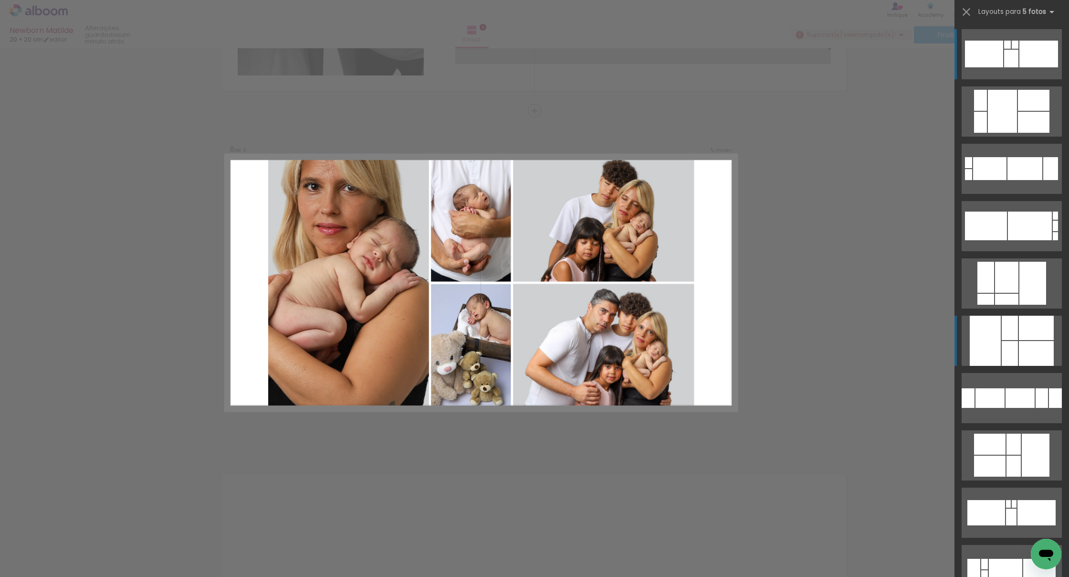
click at [657, 341] on div at bounding box center [1010, 353] width 16 height 25
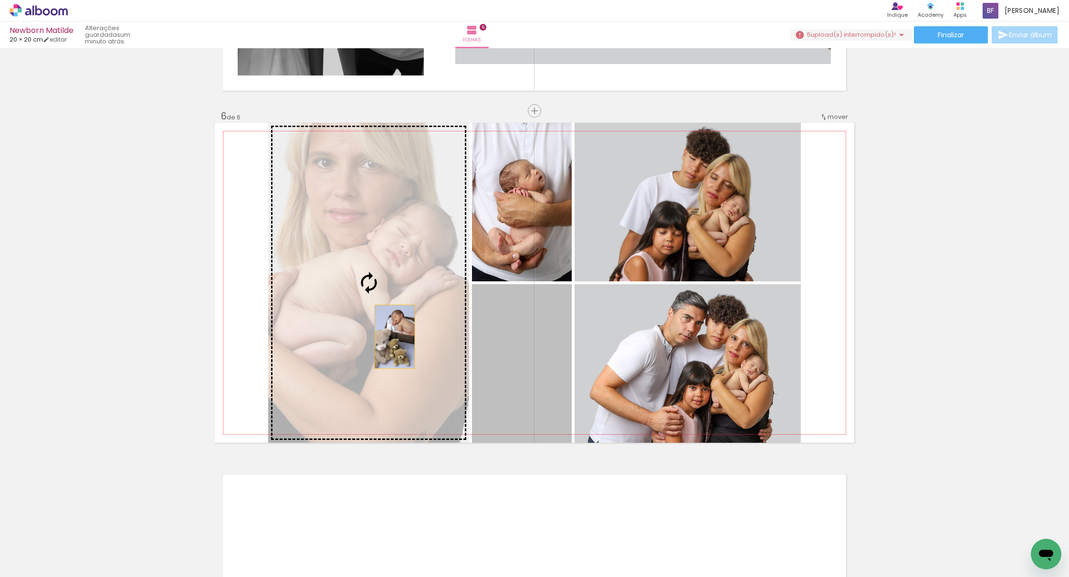
drag, startPoint x: 507, startPoint y: 362, endPoint x: 394, endPoint y: 338, distance: 115.1
click at [0, 0] on slot at bounding box center [0, 0] width 0 height 0
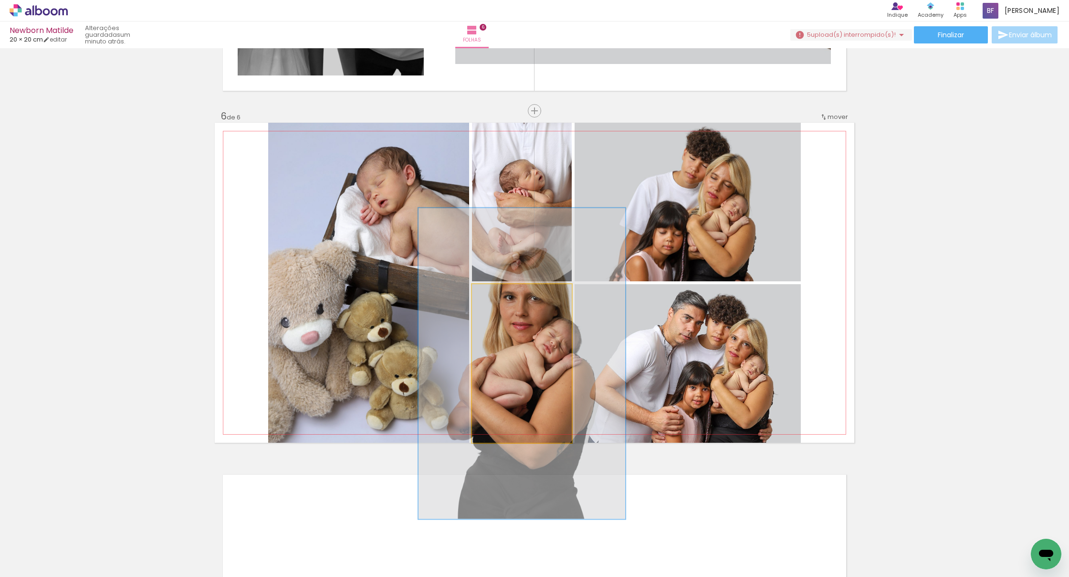
drag, startPoint x: 497, startPoint y: 294, endPoint x: 529, endPoint y: 308, distance: 35.5
type paper-slider "194"
click at [529, 294] on div at bounding box center [527, 294] width 9 height 9
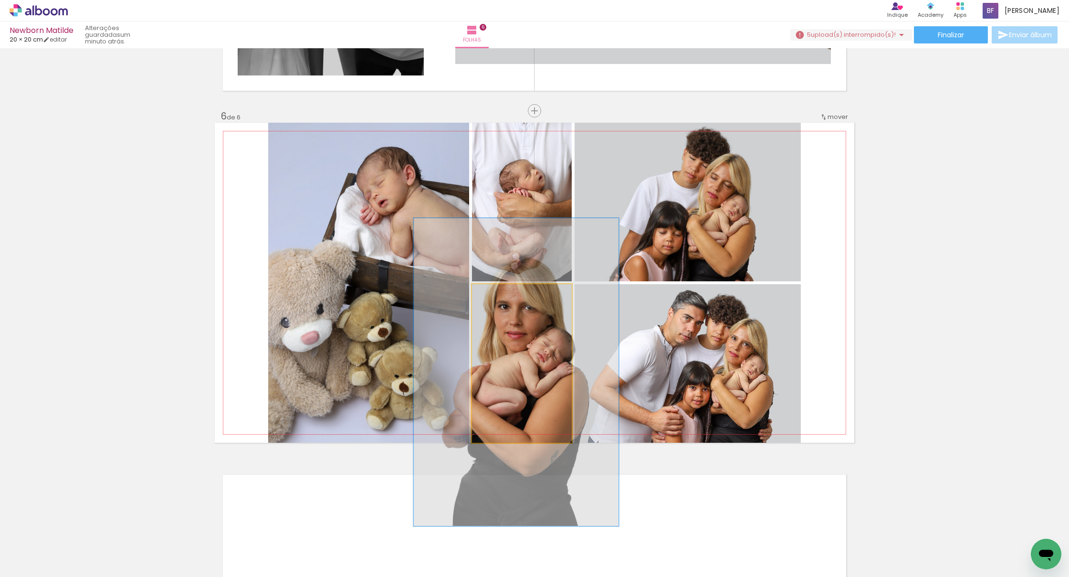
drag, startPoint x: 524, startPoint y: 348, endPoint x: 518, endPoint y: 353, distance: 7.2
click at [520, 355] on div at bounding box center [516, 371] width 205 height 307
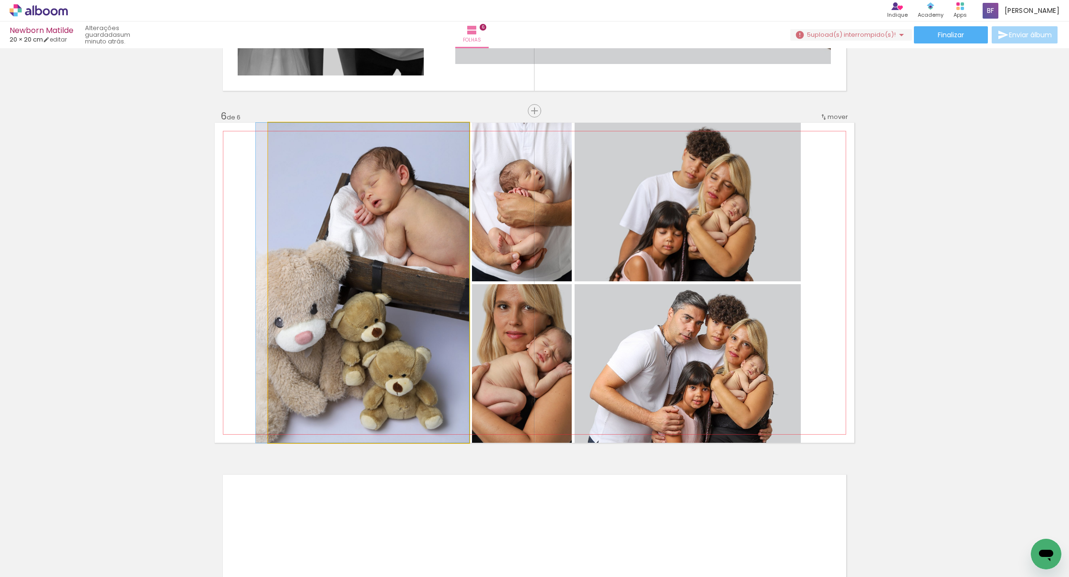
drag, startPoint x: 406, startPoint y: 358, endPoint x: 381, endPoint y: 358, distance: 24.8
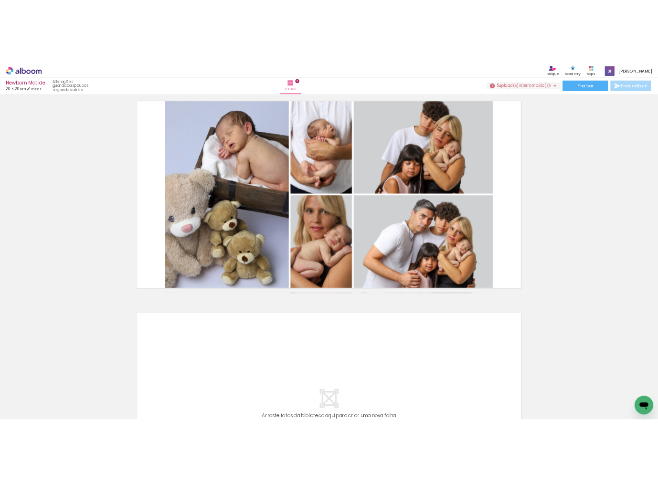
scroll to position [1748, 0]
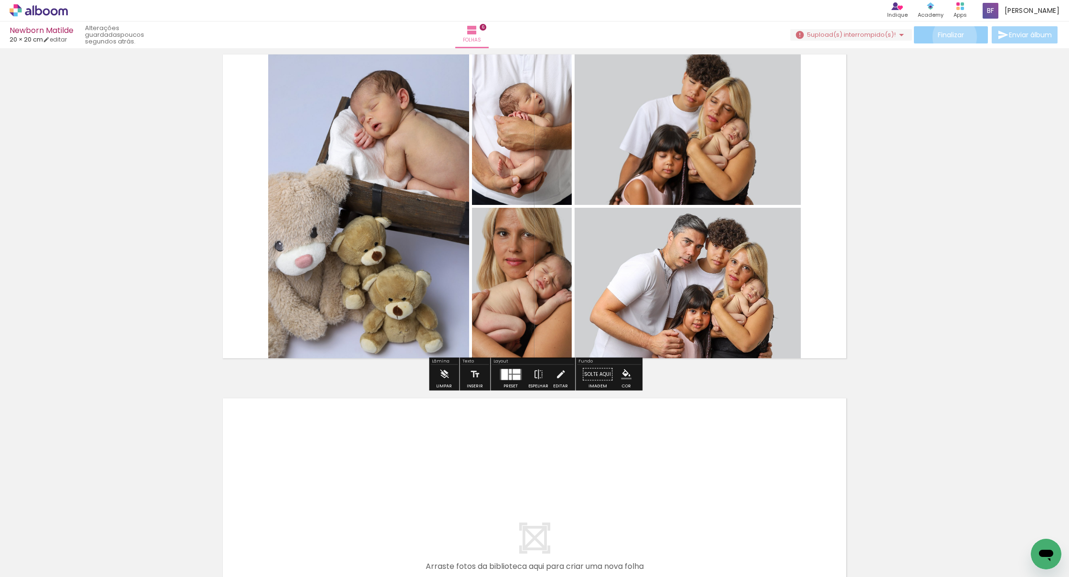
click at [657, 37] on span "Finalizar" at bounding box center [951, 35] width 26 height 7
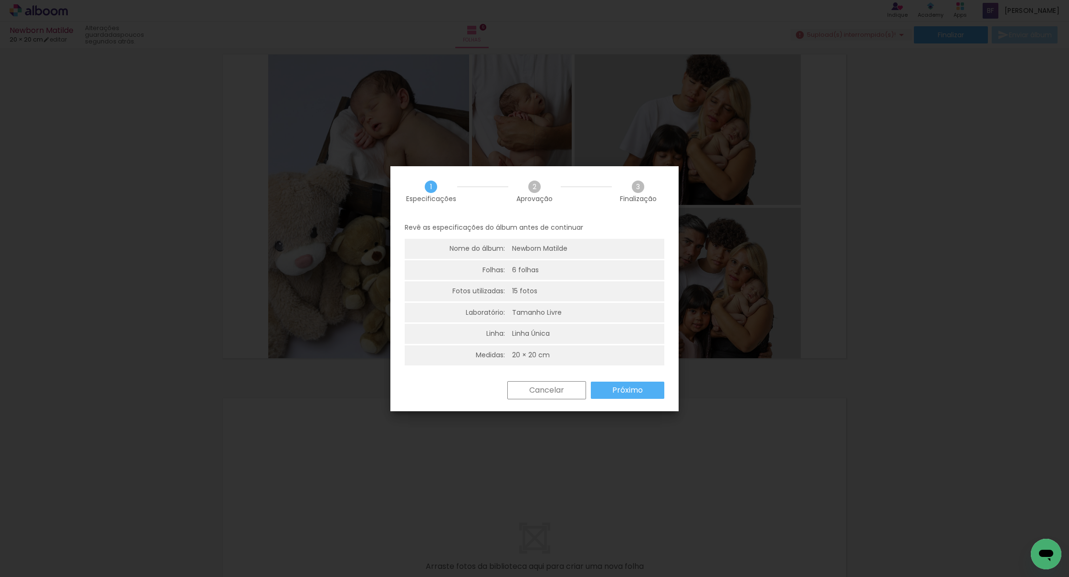
click at [638, 394] on paper-button "Próximo" at bounding box center [628, 389] width 74 height 17
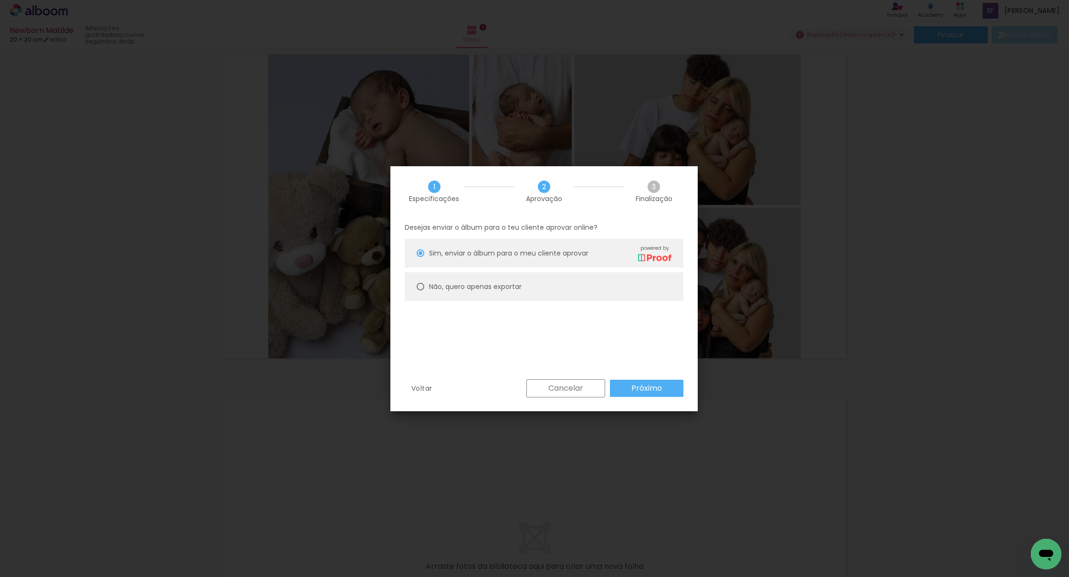
click at [0, 0] on slot "Não, quero apenas exportar" at bounding box center [0, 0] width 0 height 0
type paper-radio-button "on"
click at [0, 0] on slot "Próximo" at bounding box center [0, 0] width 0 height 0
type input "Alta, 300 DPI"
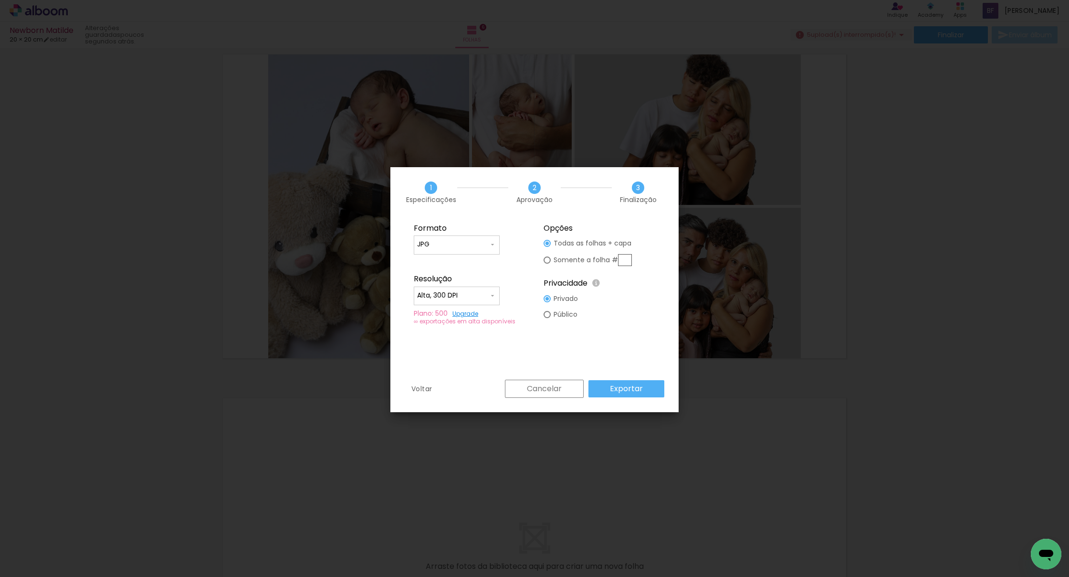
click at [0, 0] on slot "Exportar" at bounding box center [0, 0] width 0 height 0
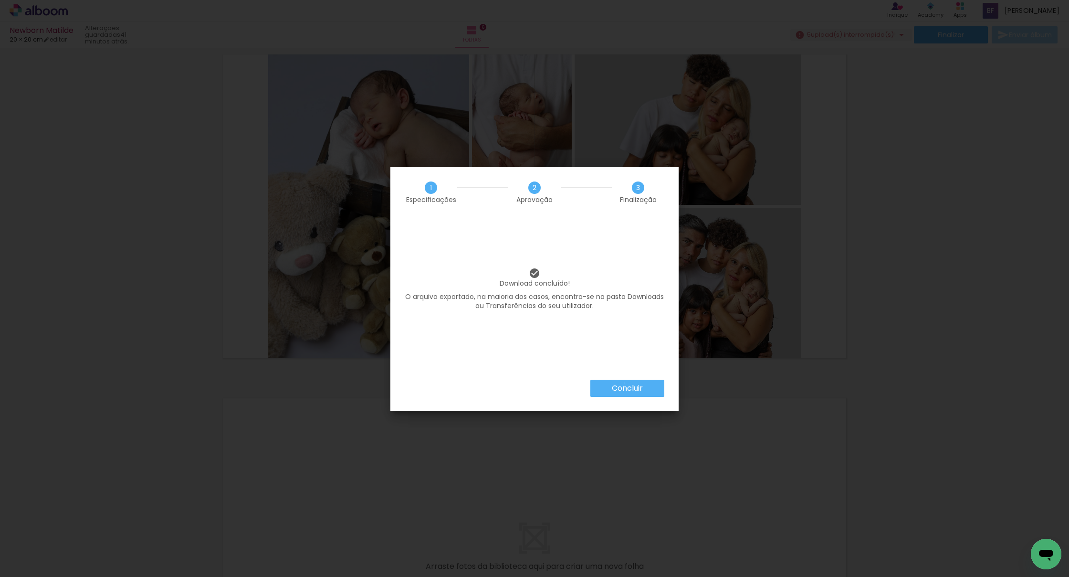
click at [0, 0] on slot "Concluir" at bounding box center [0, 0] width 0 height 0
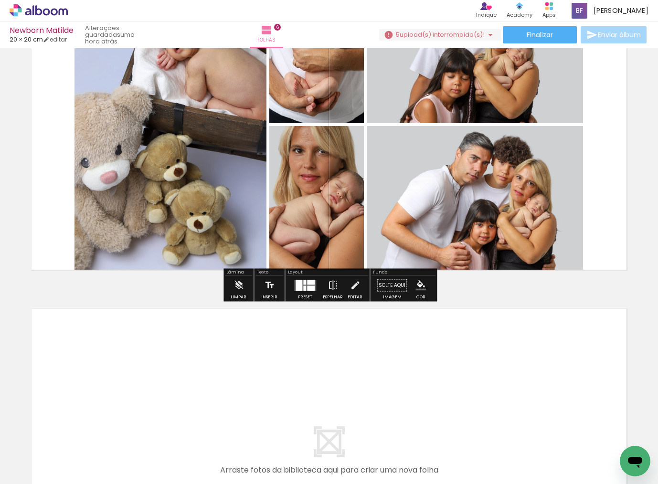
click at [54, 13] on icon at bounding box center [39, 10] width 58 height 12
